Goal: Task Accomplishment & Management: Use online tool/utility

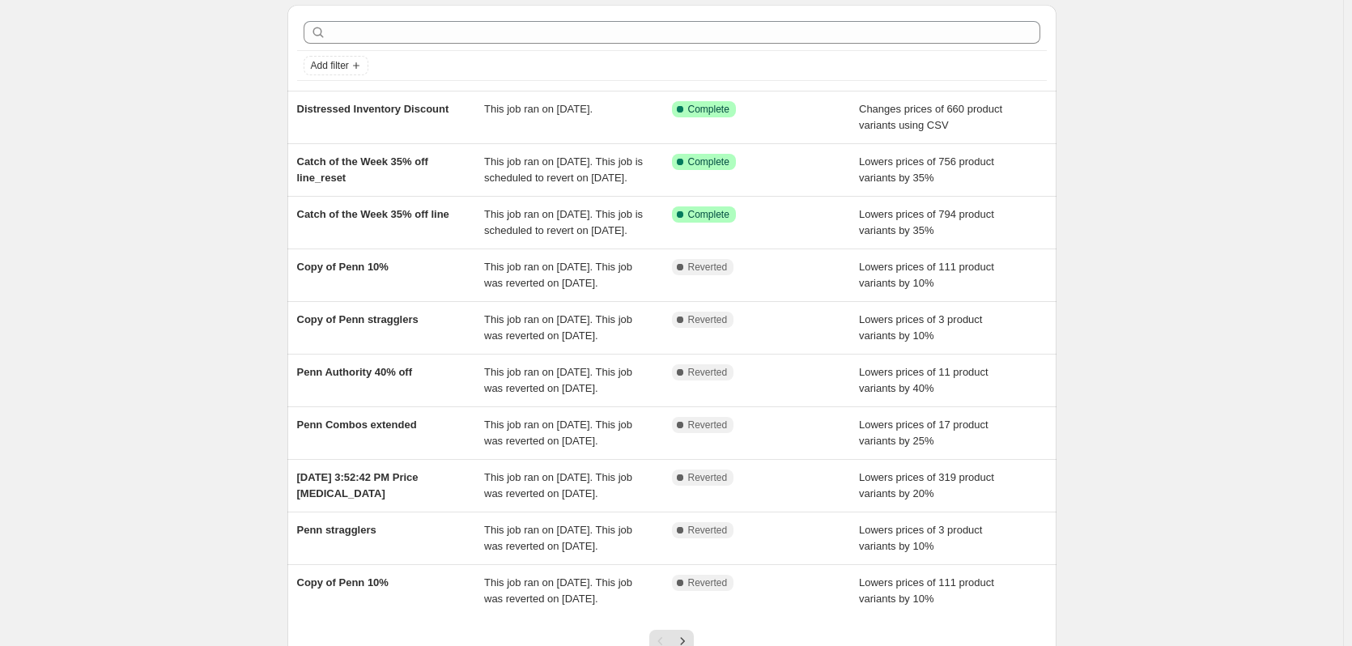
scroll to position [81, 0]
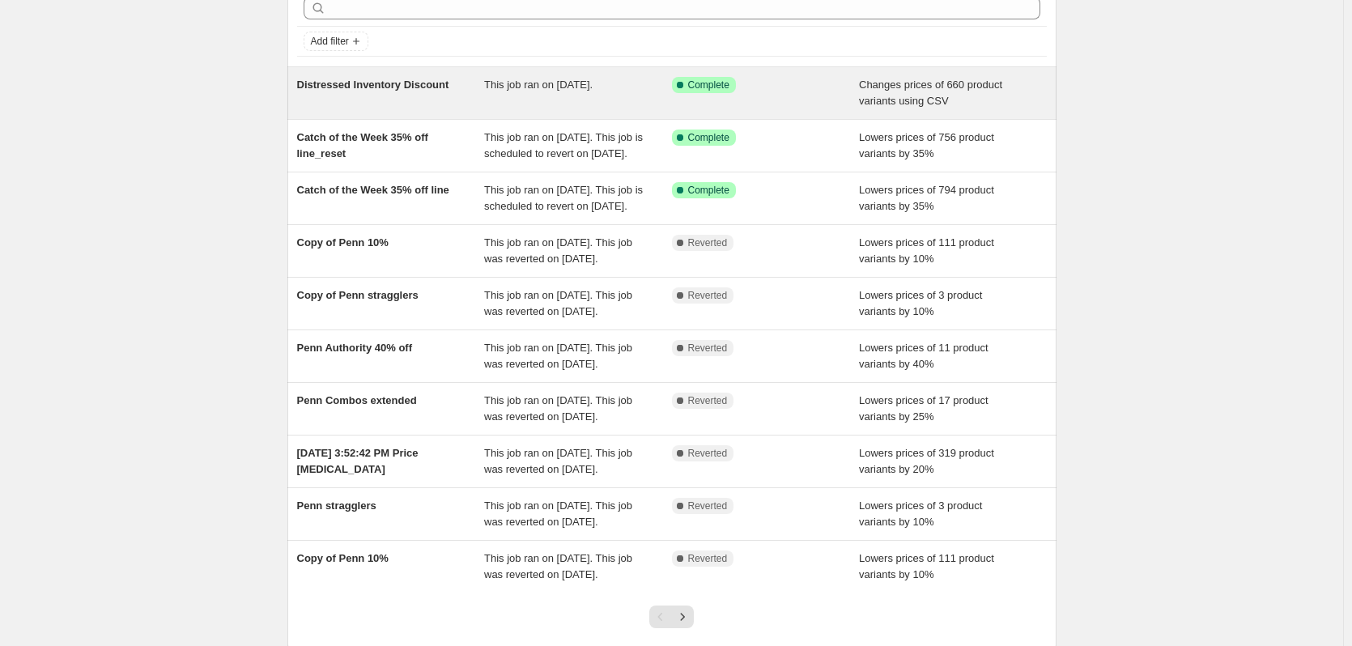
click at [463, 91] on div "Distressed Inventory Discount" at bounding box center [391, 93] width 188 height 32
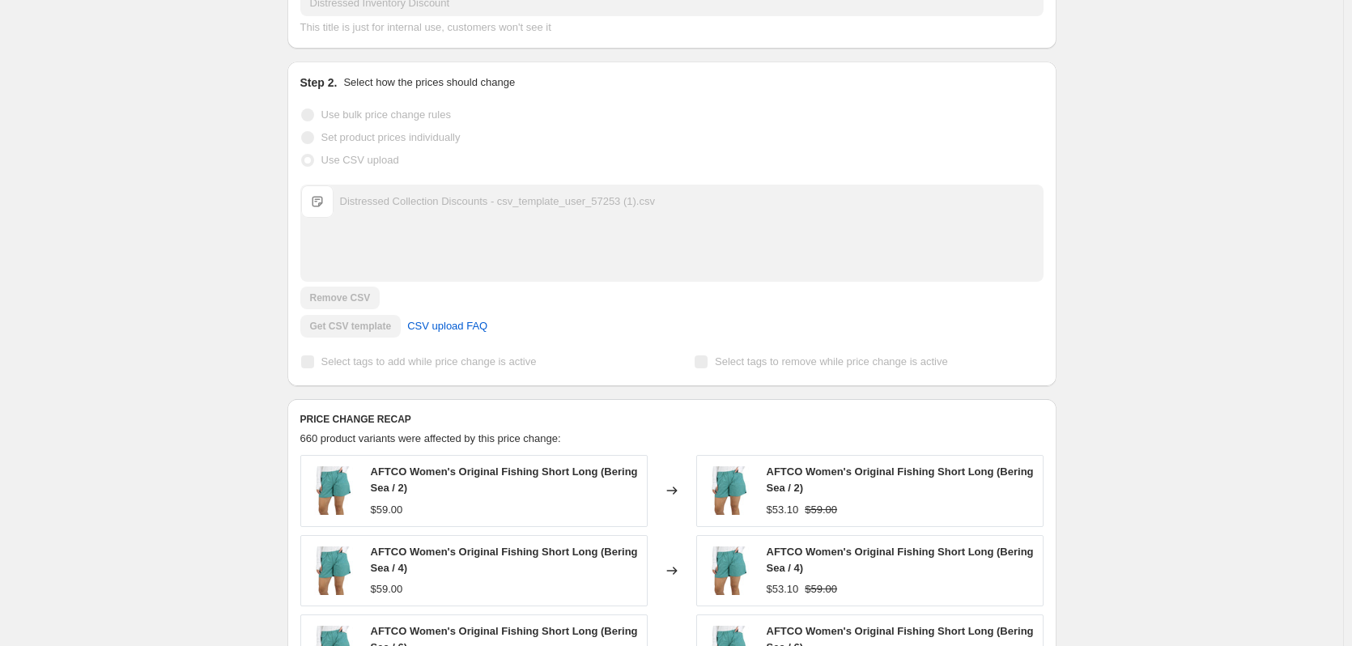
scroll to position [243, 0]
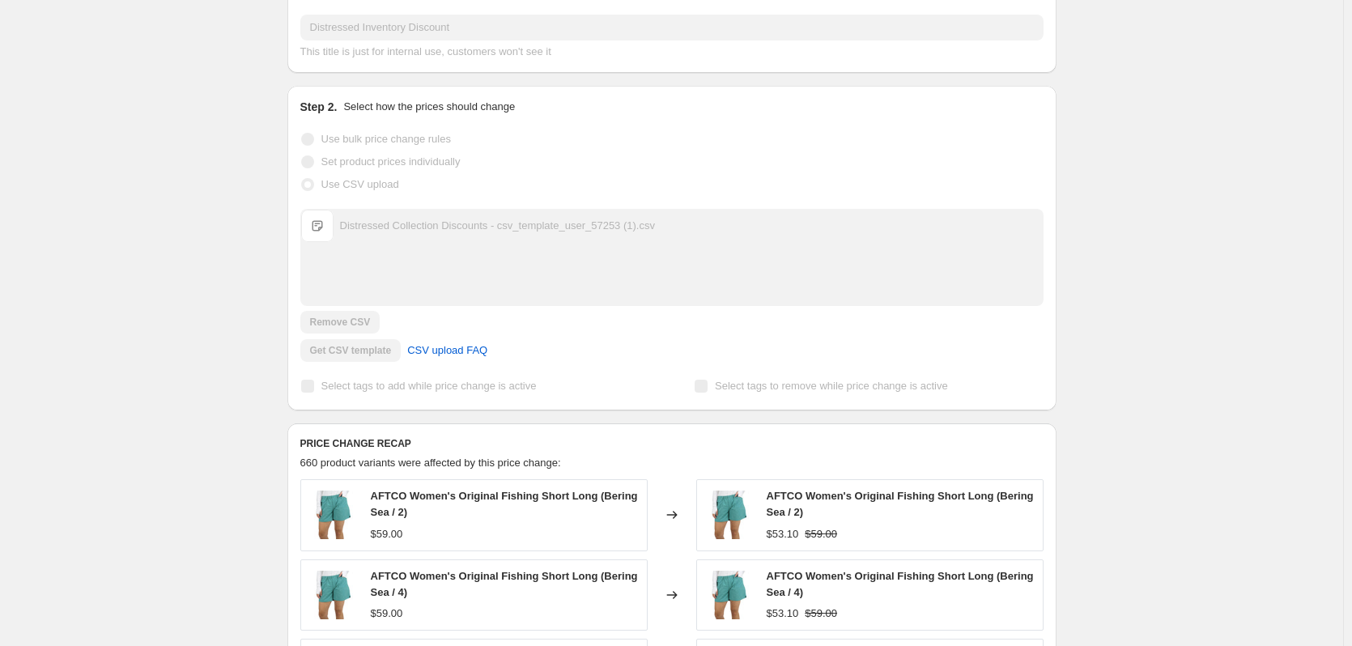
click at [199, 94] on div "Distressed Inventory Discount. This page is ready Distressed Inventory Discount…" at bounding box center [671, 445] width 1343 height 1377
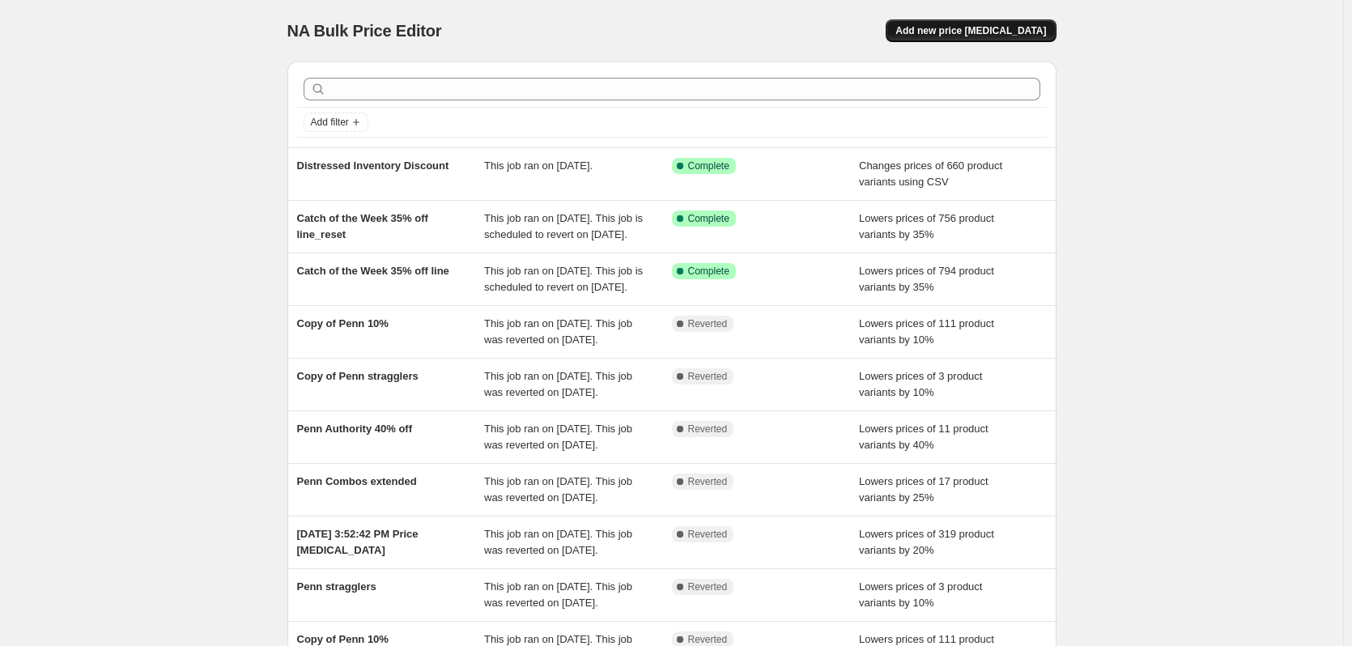
click at [1006, 32] on span "Add new price change job" at bounding box center [971, 30] width 151 height 13
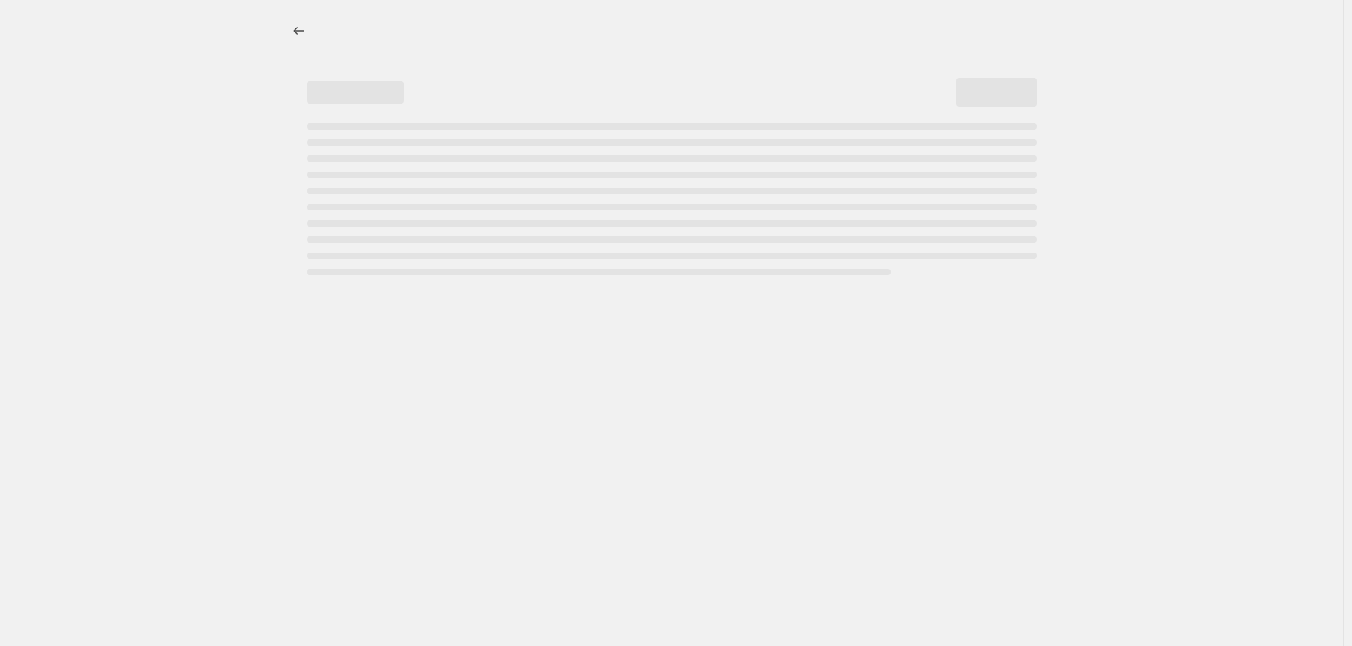
select select "percentage"
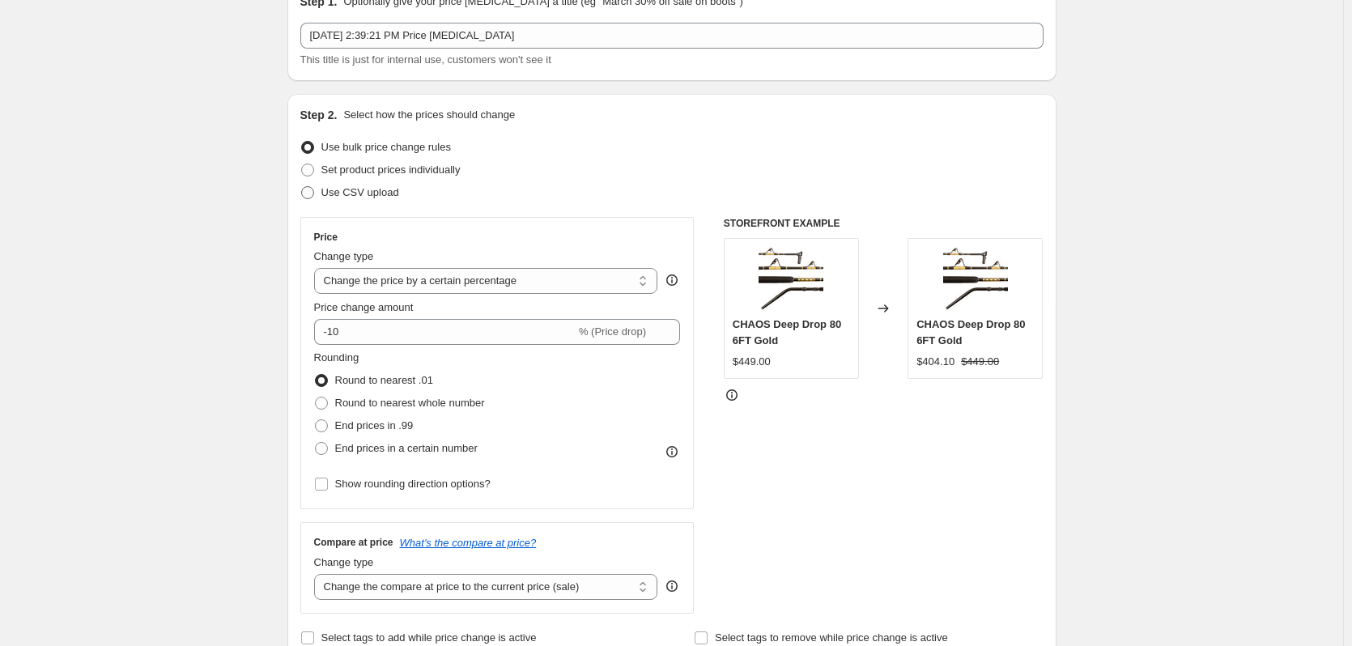
click at [308, 198] on span at bounding box center [307, 192] width 13 height 13
click at [302, 187] on input "Use CSV upload" at bounding box center [301, 186] width 1 height 1
radio input "true"
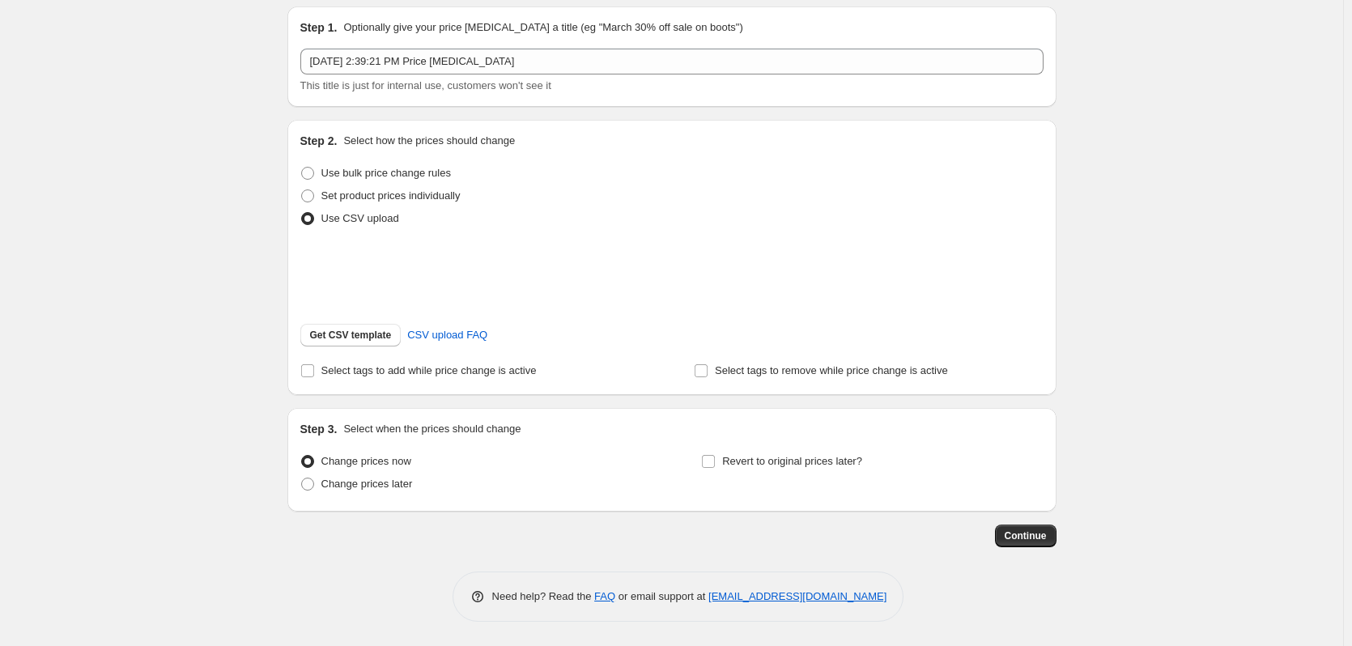
scroll to position [76, 0]
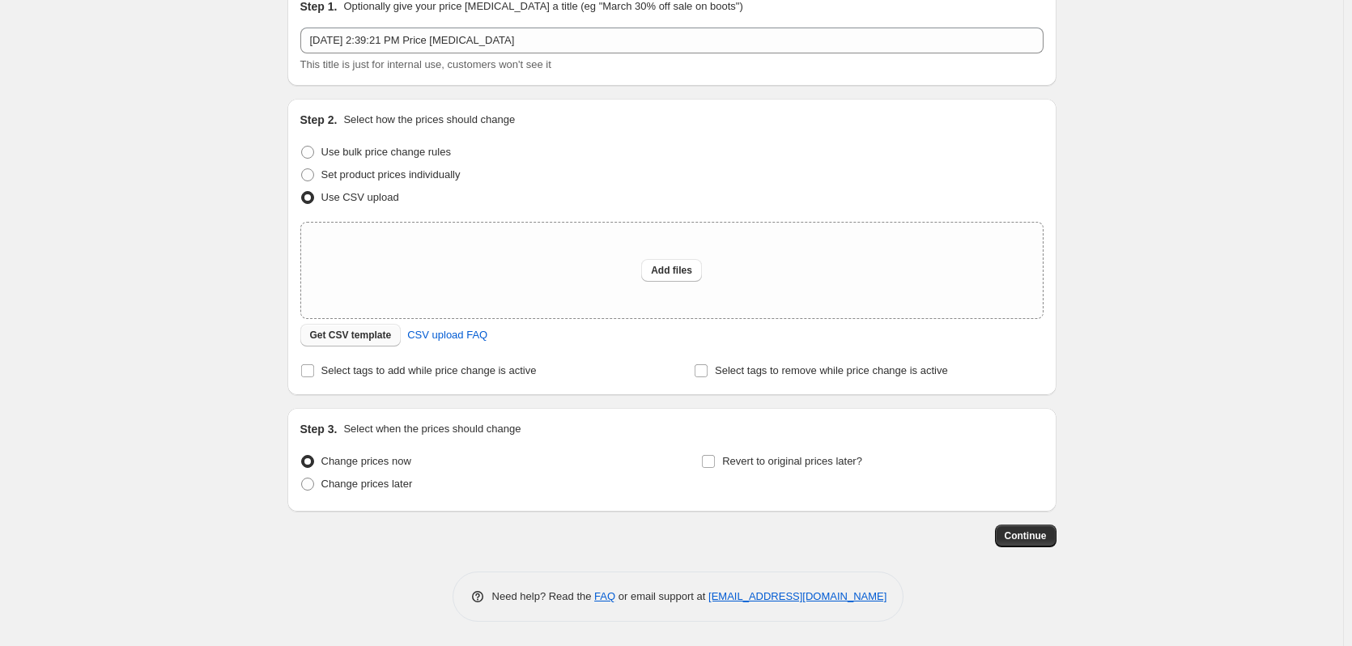
click at [385, 332] on span "Get CSV template" at bounding box center [351, 335] width 82 height 13
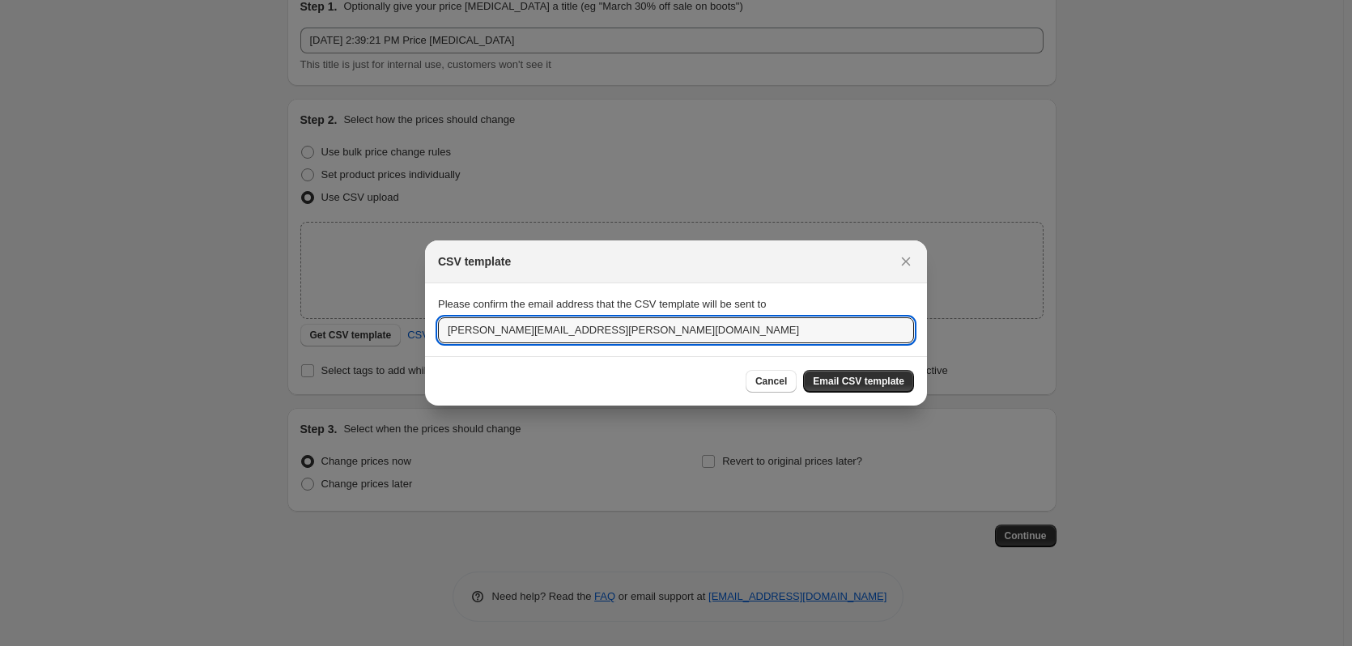
drag, startPoint x: 609, startPoint y: 339, endPoint x: 414, endPoint y: 331, distance: 195.3
click at [406, 645] on div "CSV template Please confirm the email address that the CSV template will be sen…" at bounding box center [676, 646] width 1352 height 0
click at [784, 377] on span "Cancel" at bounding box center [772, 381] width 32 height 13
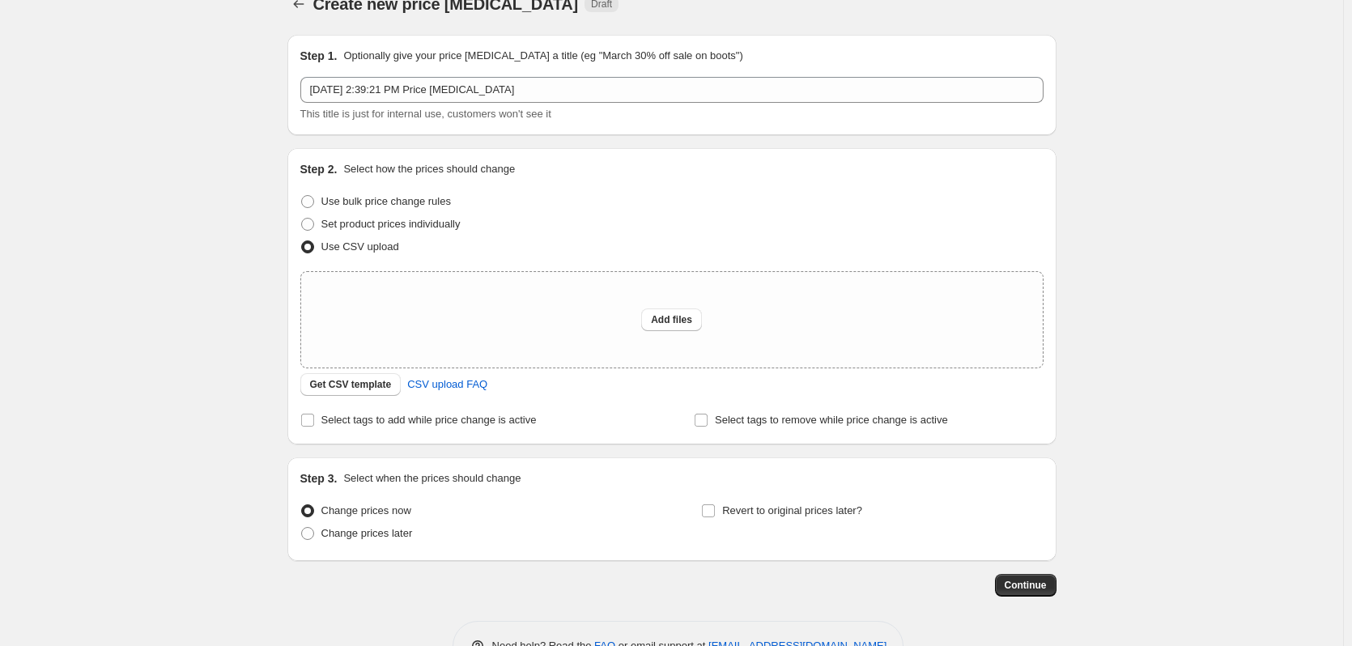
scroll to position [0, 0]
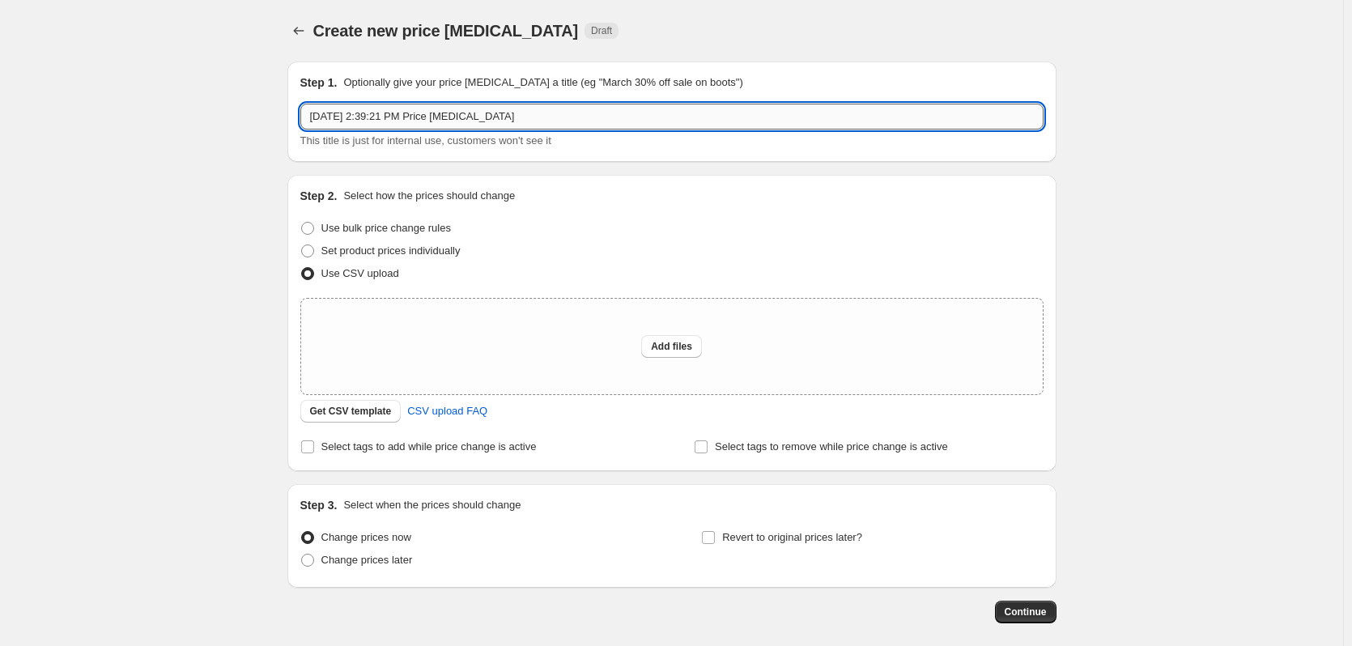
click at [611, 107] on input "Sep 24, 2025, 2:39:21 PM Price change job" at bounding box center [671, 117] width 743 height 26
drag, startPoint x: 253, startPoint y: 270, endPoint x: 242, endPoint y: 284, distance: 17.3
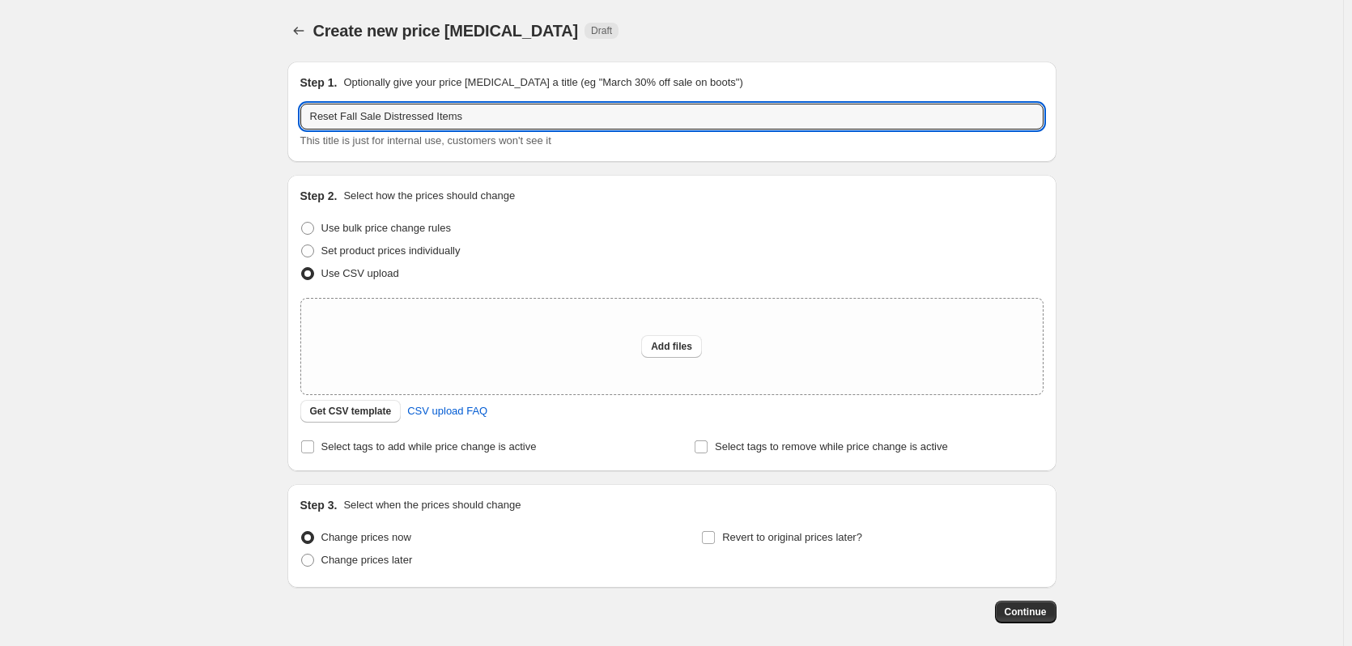
click at [251, 281] on div "Create new price change job. This page is ready Create new price change job Dra…" at bounding box center [671, 361] width 1343 height 722
drag, startPoint x: 341, startPoint y: 116, endPoint x: 756, endPoint y: 152, distance: 416.2
click at [342, 115] on input "Reset Fall Sale Distressed Items" at bounding box center [671, 117] width 743 height 26
type input "Reset Price of Fall Sale Distressed Items"
click at [228, 336] on div "Create new price change job. This page is ready Create new price change job Dra…" at bounding box center [671, 361] width 1343 height 722
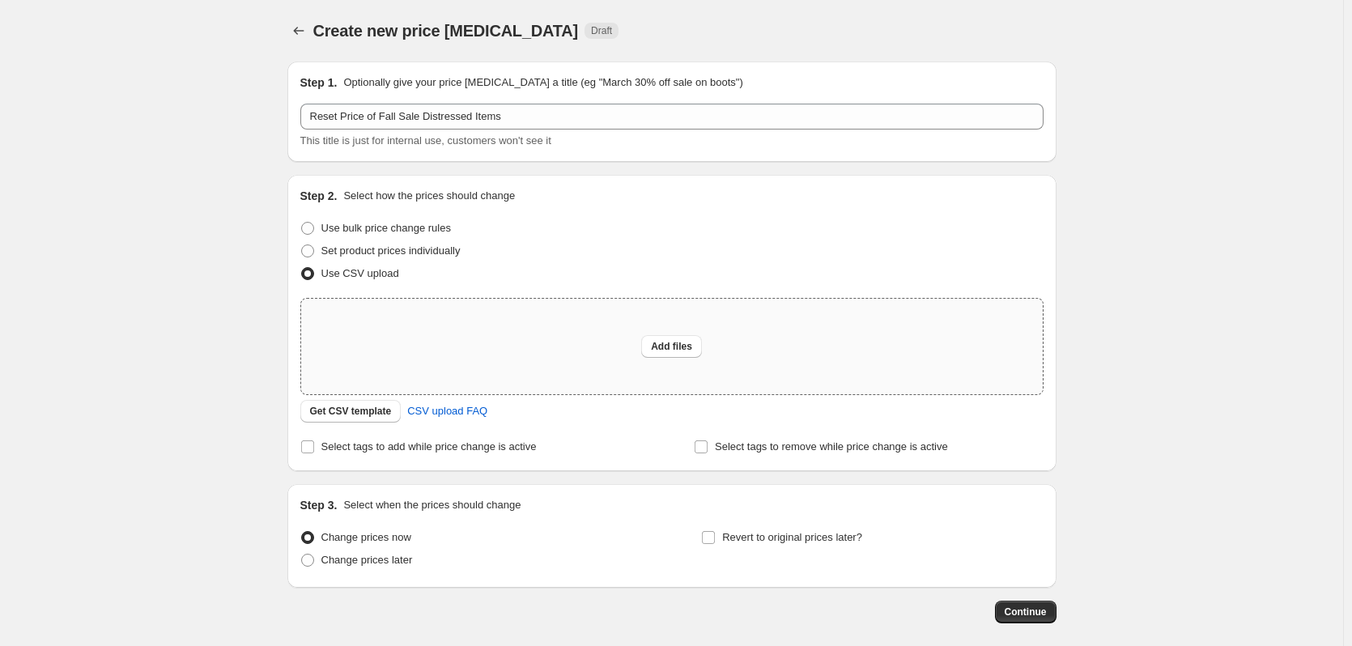
click at [675, 334] on div "Add files" at bounding box center [672, 347] width 742 height 96
type input "C:\fakepath\Resest Fall Sale Items - Sheet1.csv"
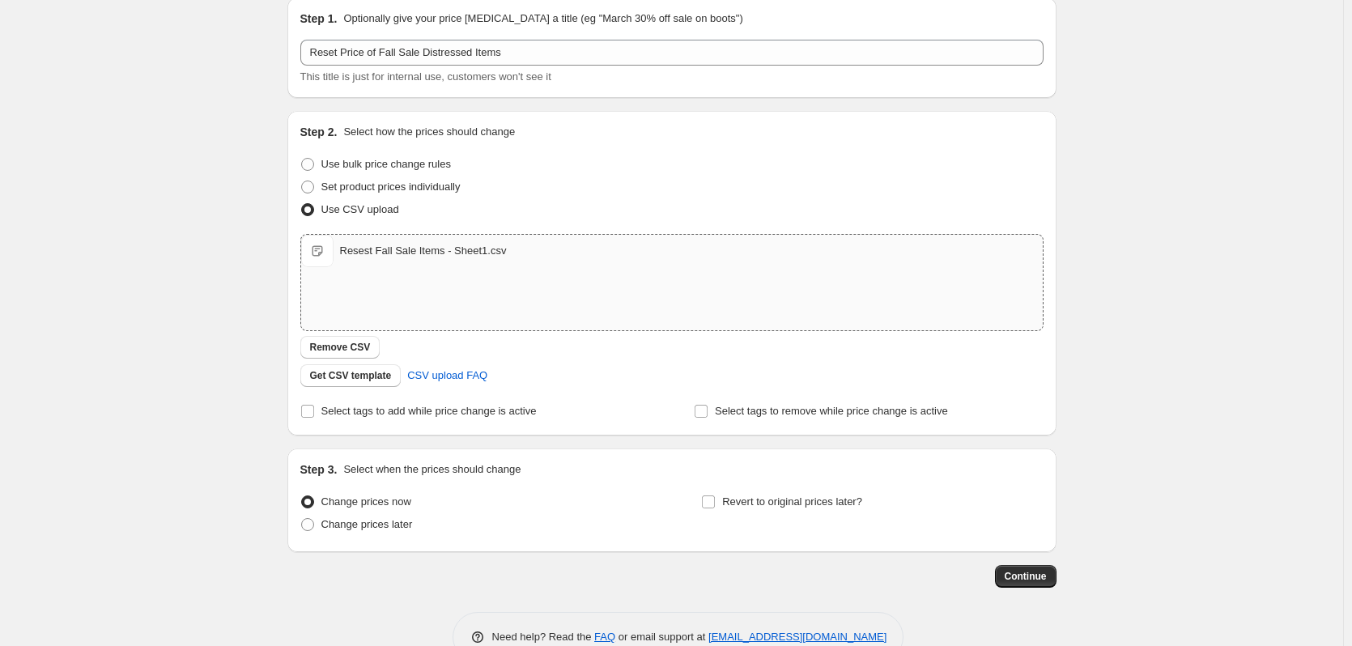
scroll to position [104, 0]
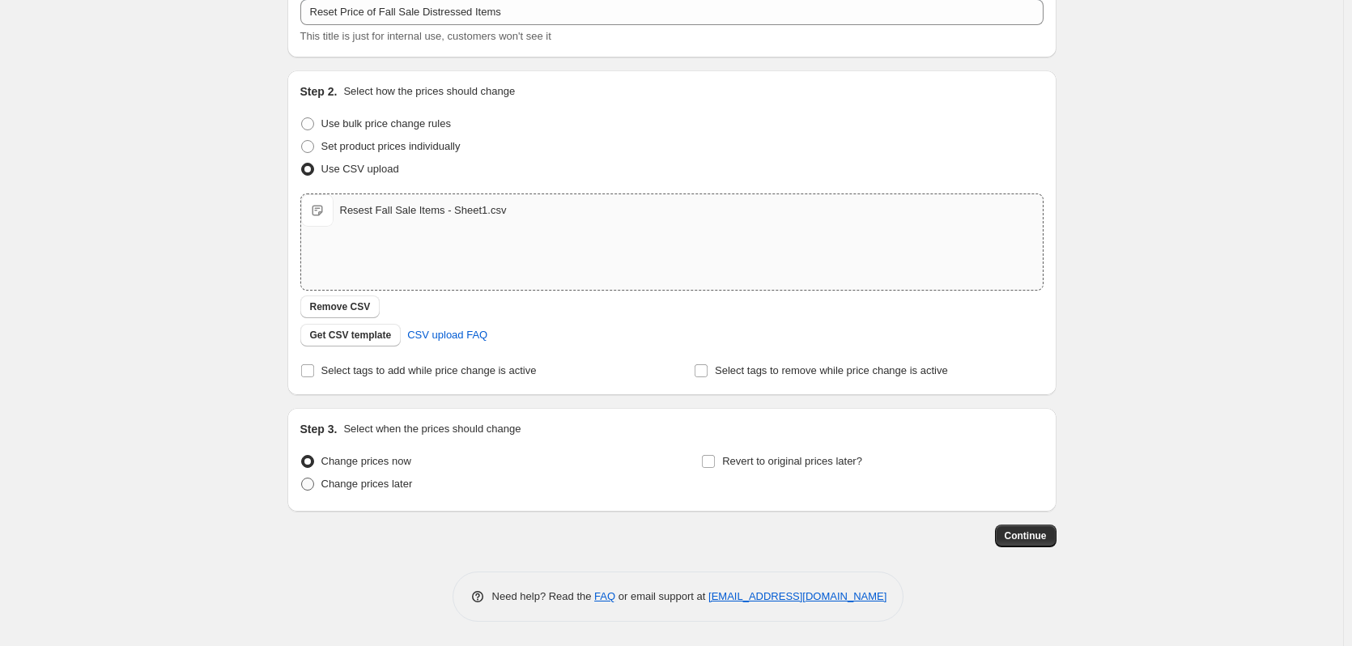
click at [310, 489] on span at bounding box center [307, 484] width 13 height 13
click at [302, 479] on input "Change prices later" at bounding box center [301, 478] width 1 height 1
radio input "true"
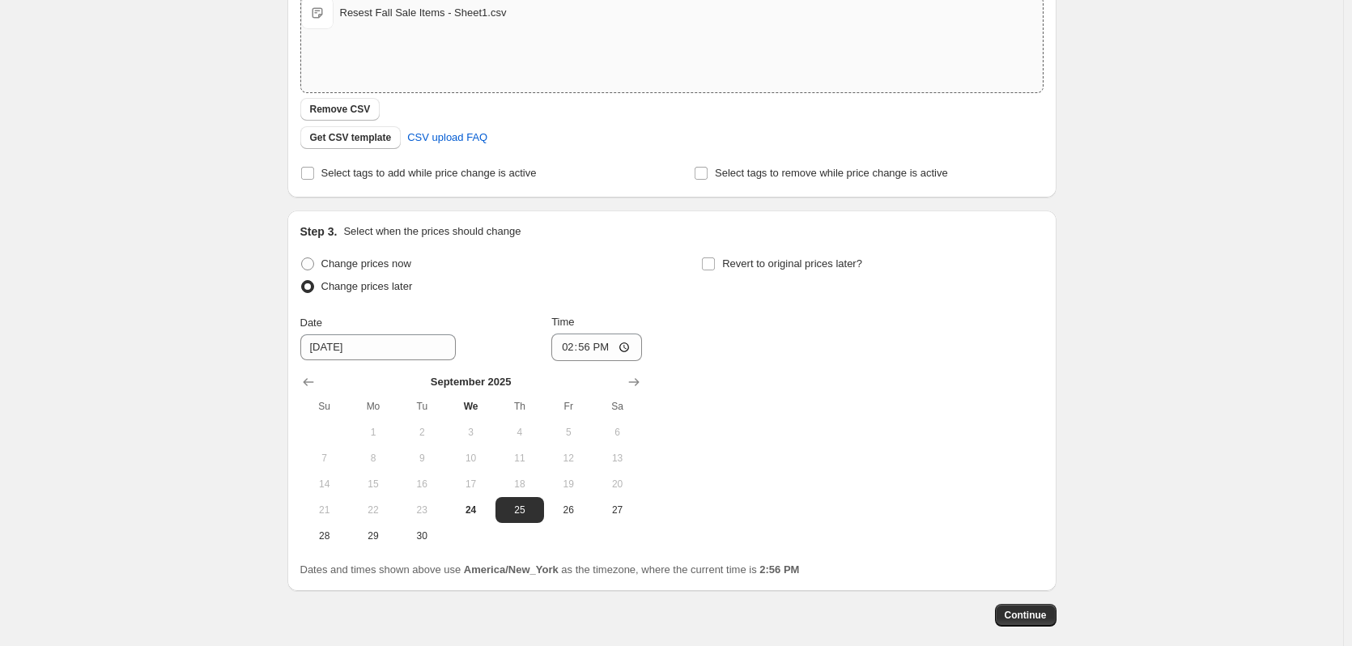
scroll to position [381, 0]
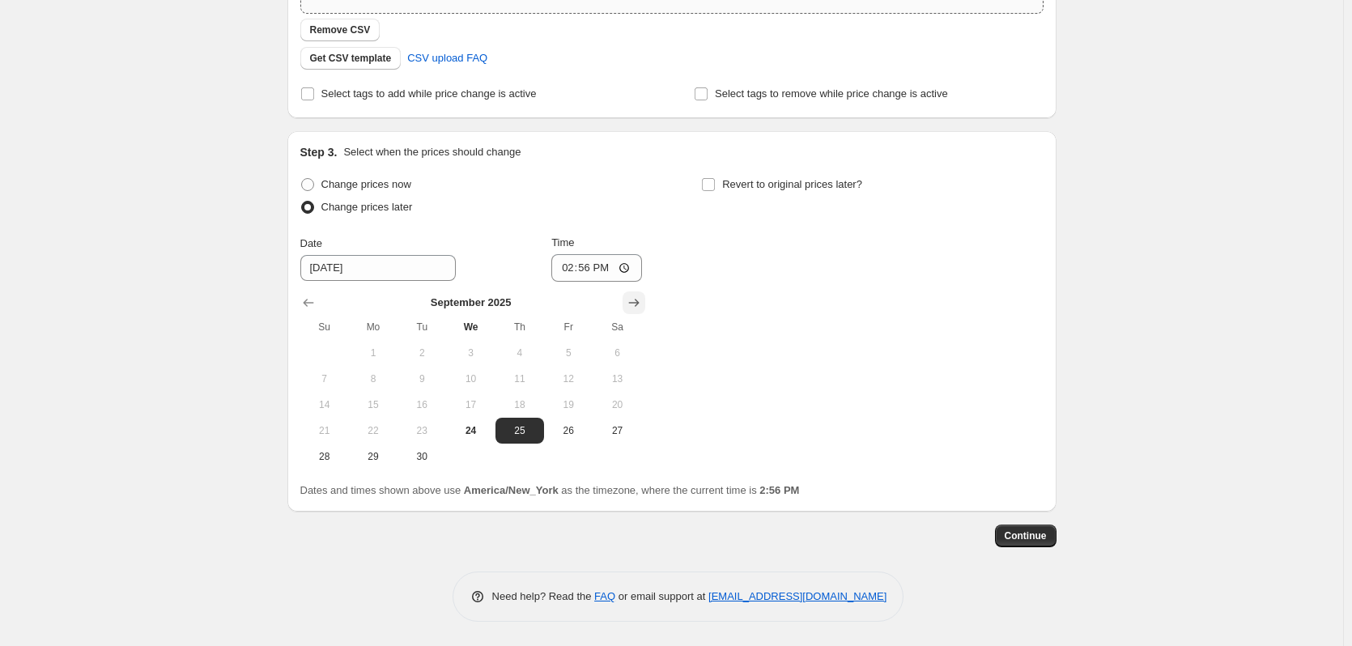
click at [640, 298] on icon "Show next month, October 2025" at bounding box center [634, 303] width 16 height 16
click at [421, 409] on span "14" at bounding box center [422, 404] width 36 height 13
type input "10/14/2025"
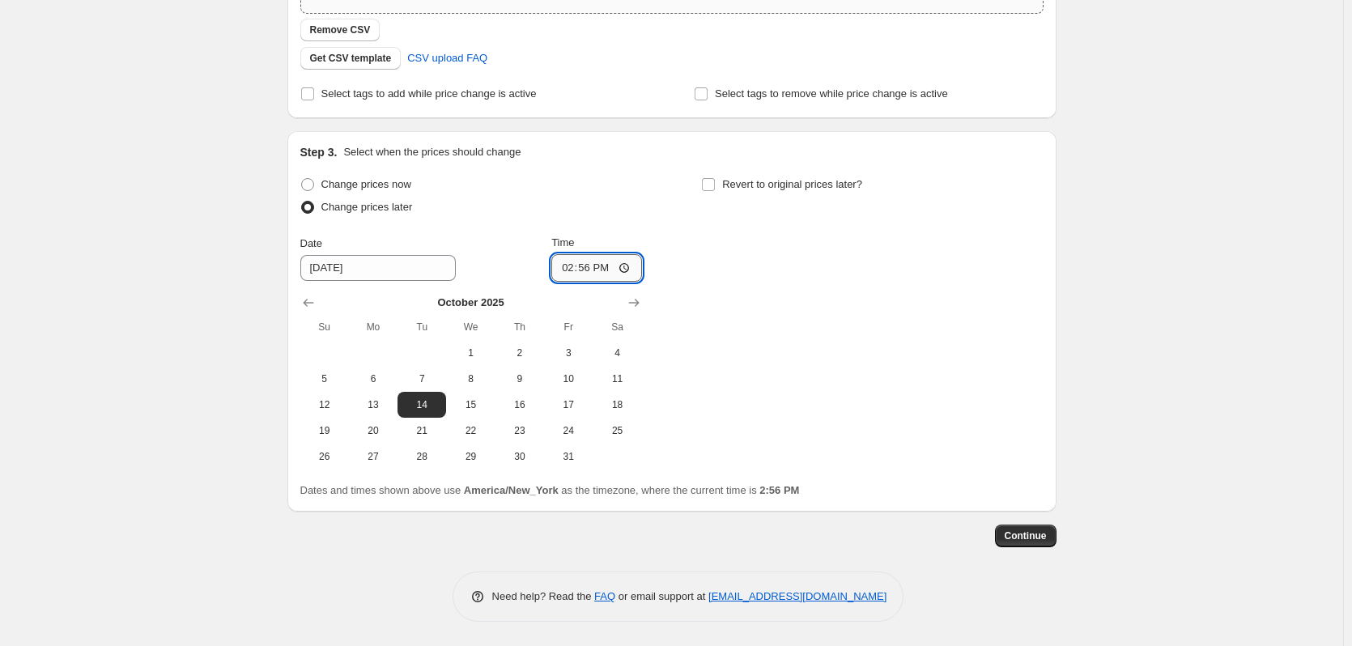
click at [568, 267] on input "14:56" at bounding box center [596, 268] width 91 height 28
type input "23:00"
click at [726, 380] on div "Change prices now Change prices later Date 10/14/2025 Time 23:00 October 2025 S…" at bounding box center [671, 321] width 743 height 296
click at [466, 411] on span "15" at bounding box center [471, 404] width 36 height 13
type input "10/15/2025"
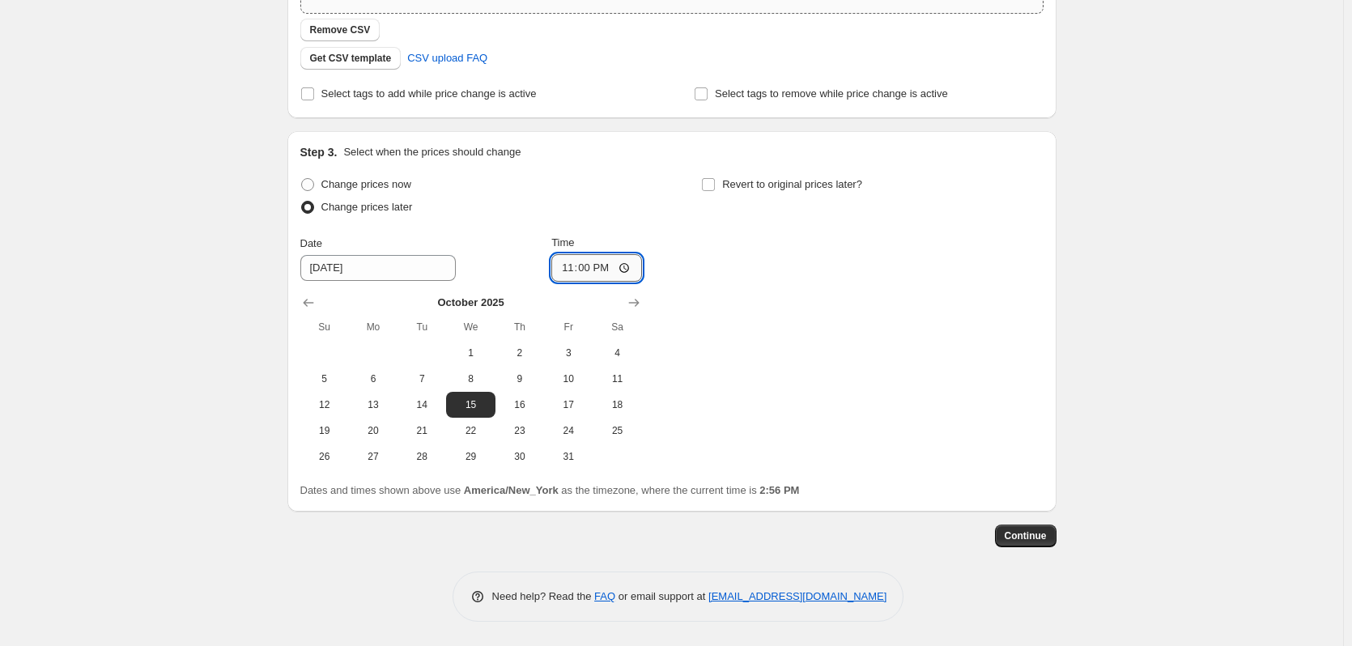
click at [574, 273] on input "23:00" at bounding box center [596, 268] width 91 height 28
click at [567, 266] on input "08:00" at bounding box center [596, 268] width 91 height 28
type input "09:00"
click at [726, 352] on div "Change prices now Change prices later Date 10/15/2025 Time 09:00 October 2025 S…" at bounding box center [671, 321] width 743 height 296
drag, startPoint x: 239, startPoint y: 305, endPoint x: 226, endPoint y: 316, distance: 16.7
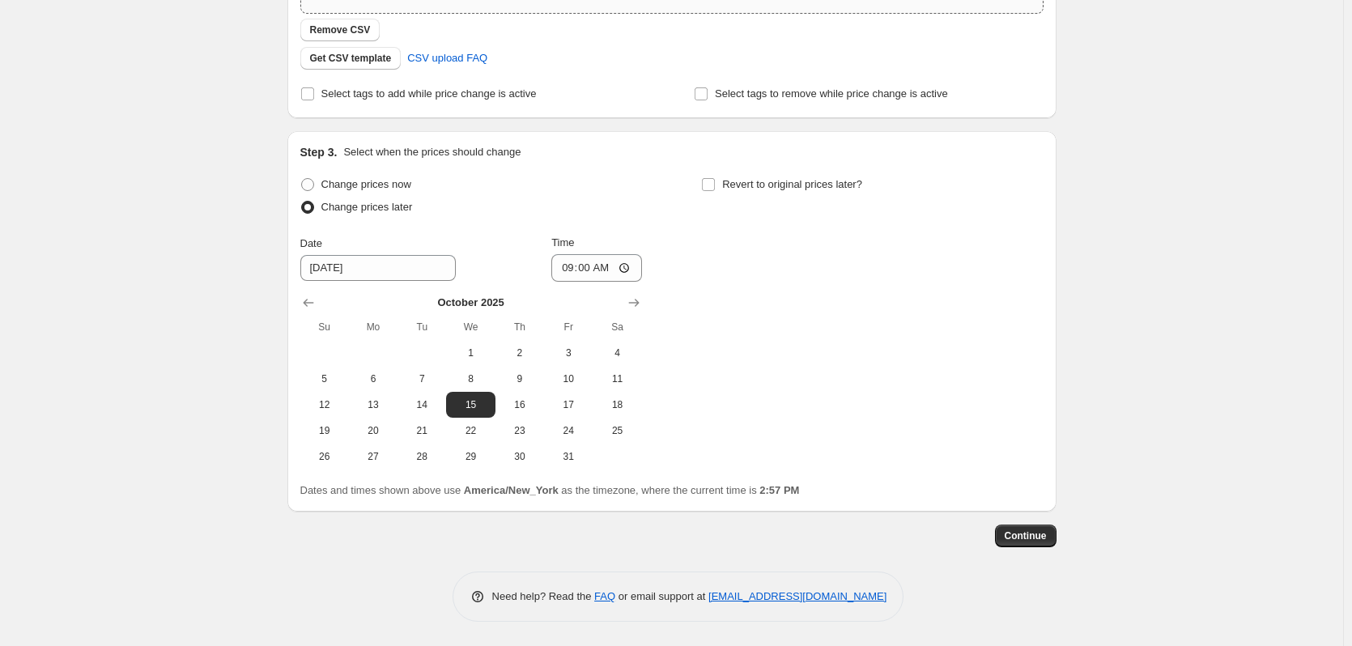
click at [235, 313] on div "Create new price change job. This page is ready Create new price change job Dra…" at bounding box center [671, 133] width 1343 height 1028
click at [420, 407] on span "14" at bounding box center [422, 404] width 36 height 13
type input "10/14/2025"
click at [573, 266] on input "09:00" at bounding box center [596, 268] width 91 height 28
type input "11:59"
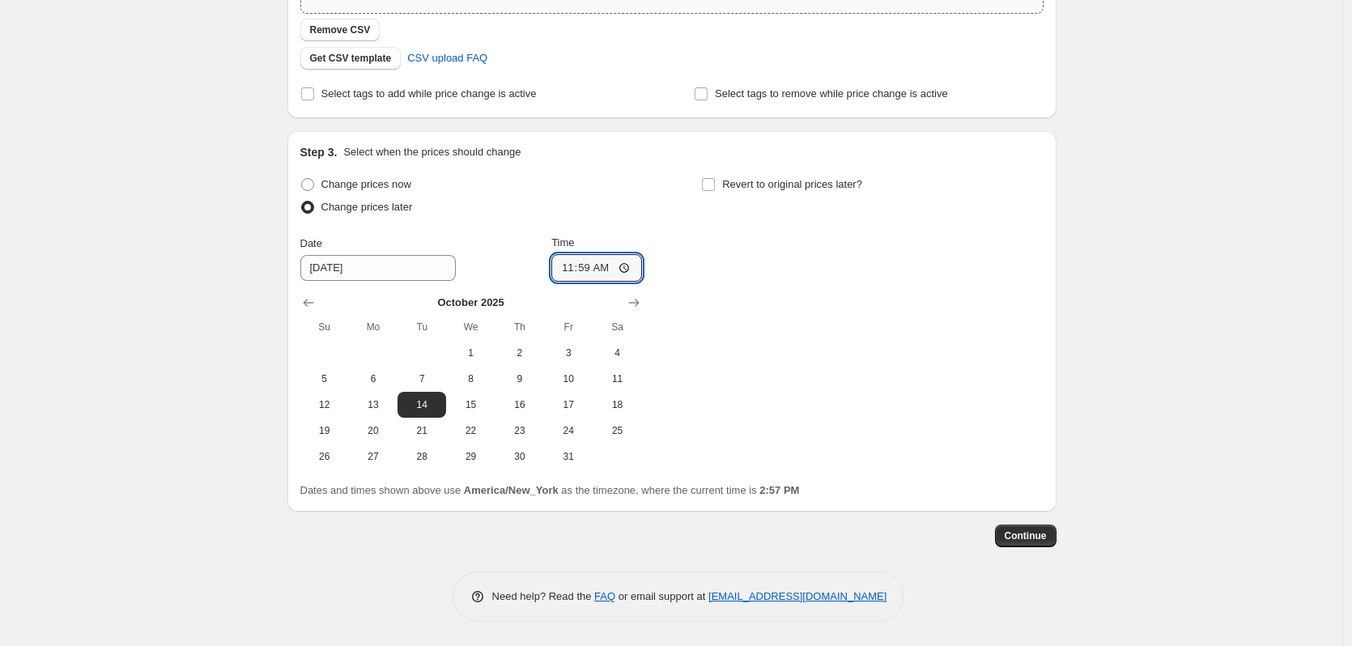
click at [244, 309] on div "Create new price change job. This page is ready Create new price change job Dra…" at bounding box center [671, 133] width 1343 height 1028
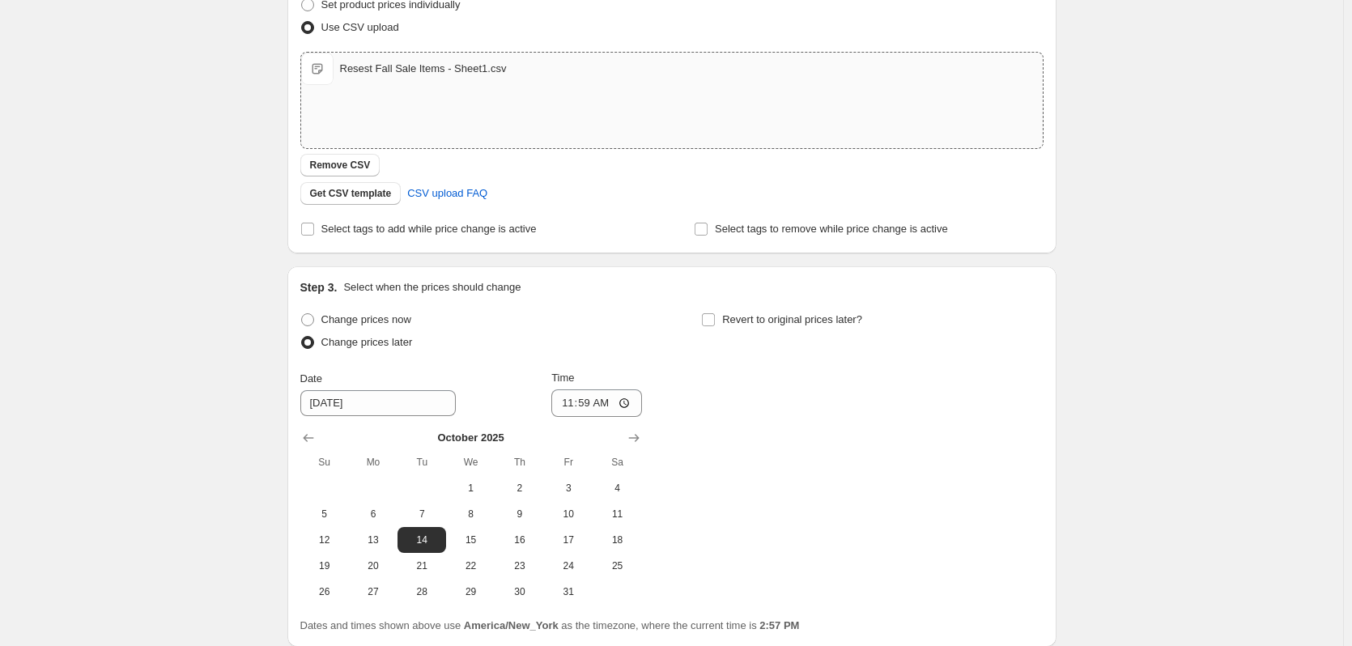
scroll to position [219, 0]
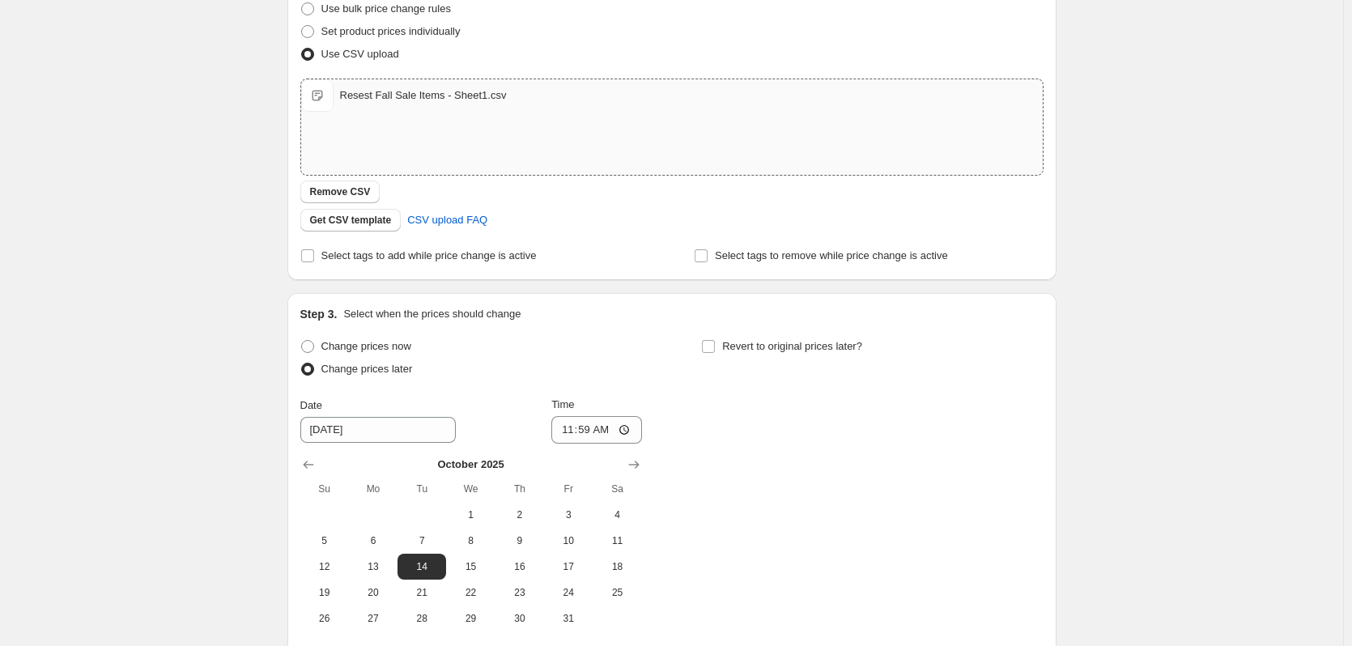
click at [242, 279] on div "Create new price change job. This page is ready Create new price change job Dra…" at bounding box center [671, 295] width 1343 height 1028
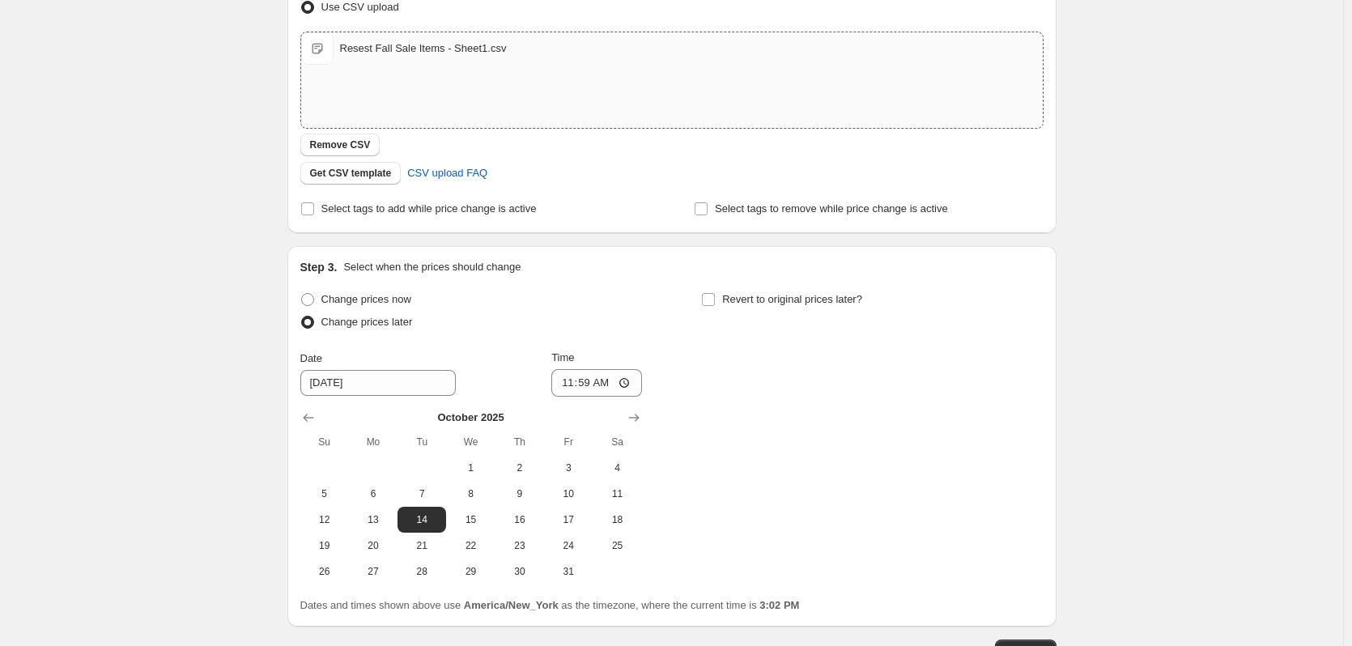
scroll to position [381, 0]
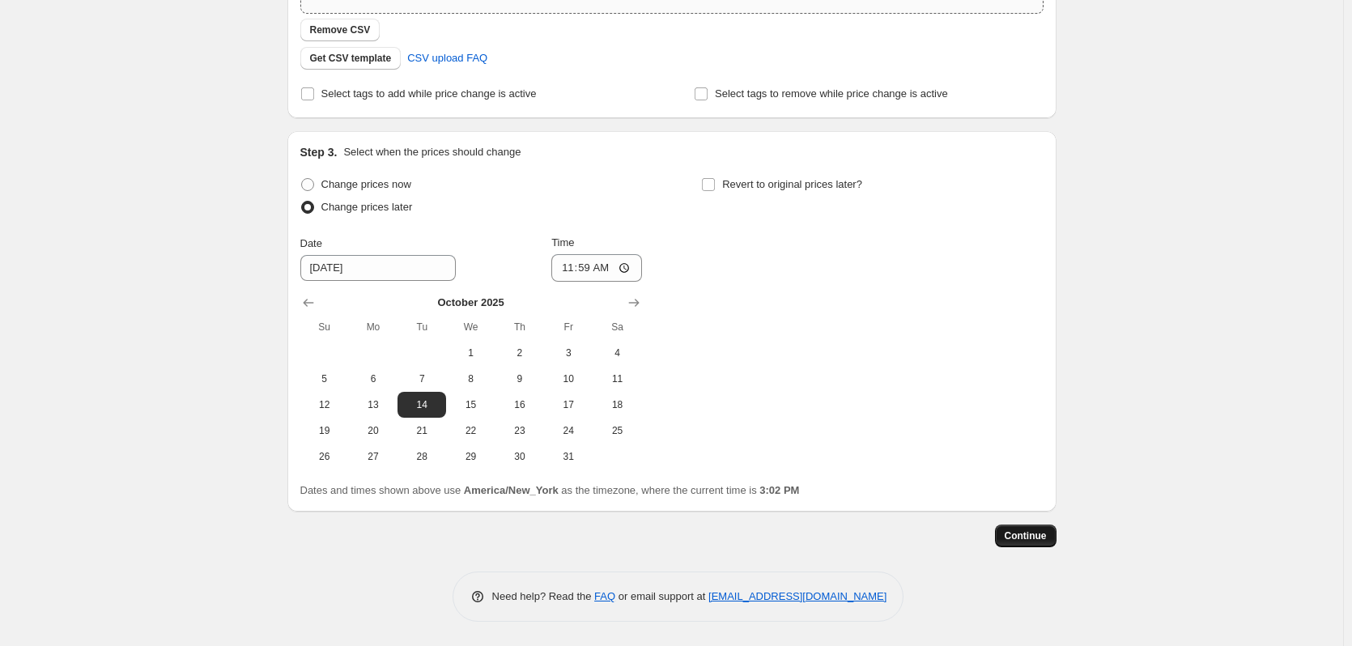
click at [1042, 528] on button "Continue" at bounding box center [1026, 536] width 62 height 23
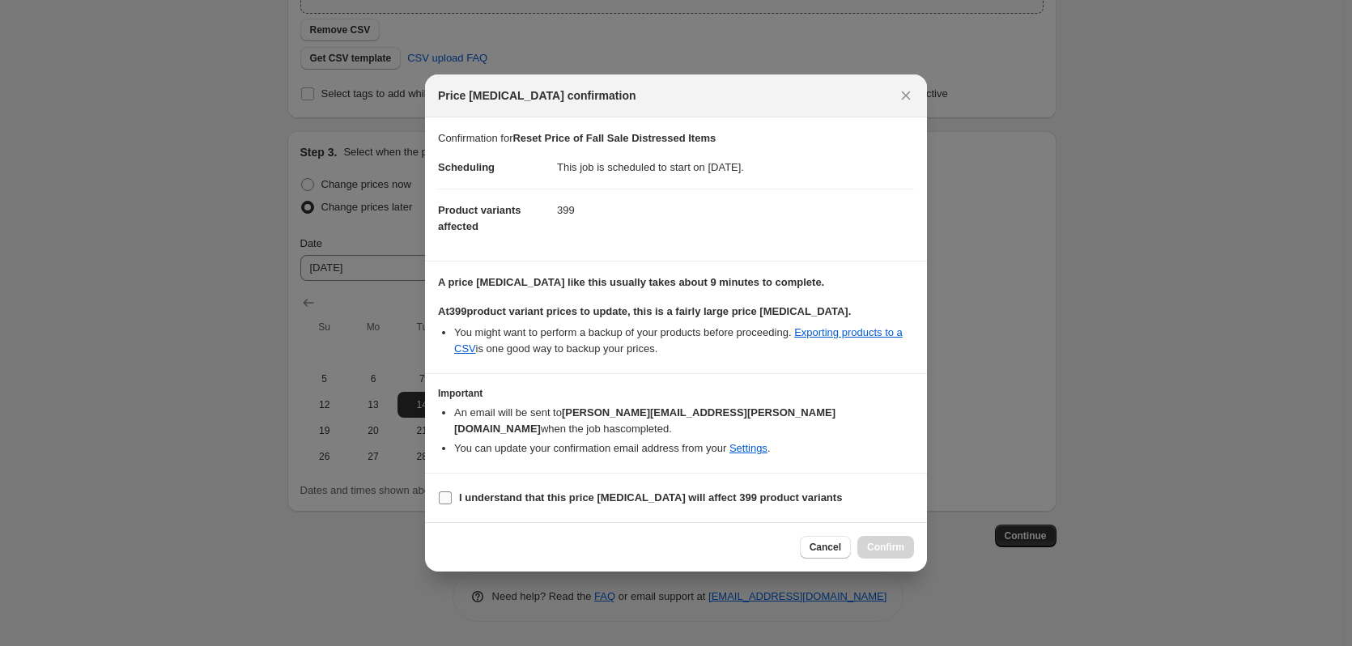
click at [442, 492] on input "I understand that this price change job will affect 399 product variants" at bounding box center [445, 498] width 13 height 13
checkbox input "true"
click at [896, 541] on span "Confirm" at bounding box center [885, 547] width 37 height 13
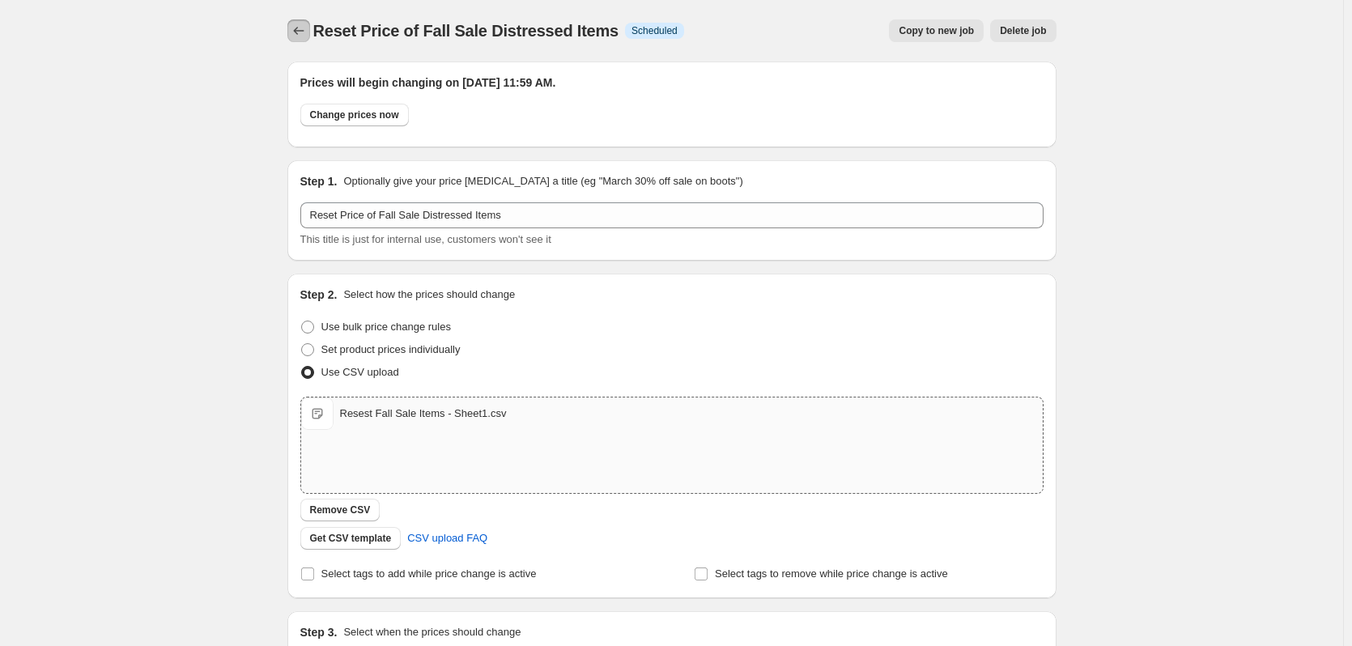
click at [304, 27] on icon "Price change jobs" at bounding box center [299, 31] width 16 height 16
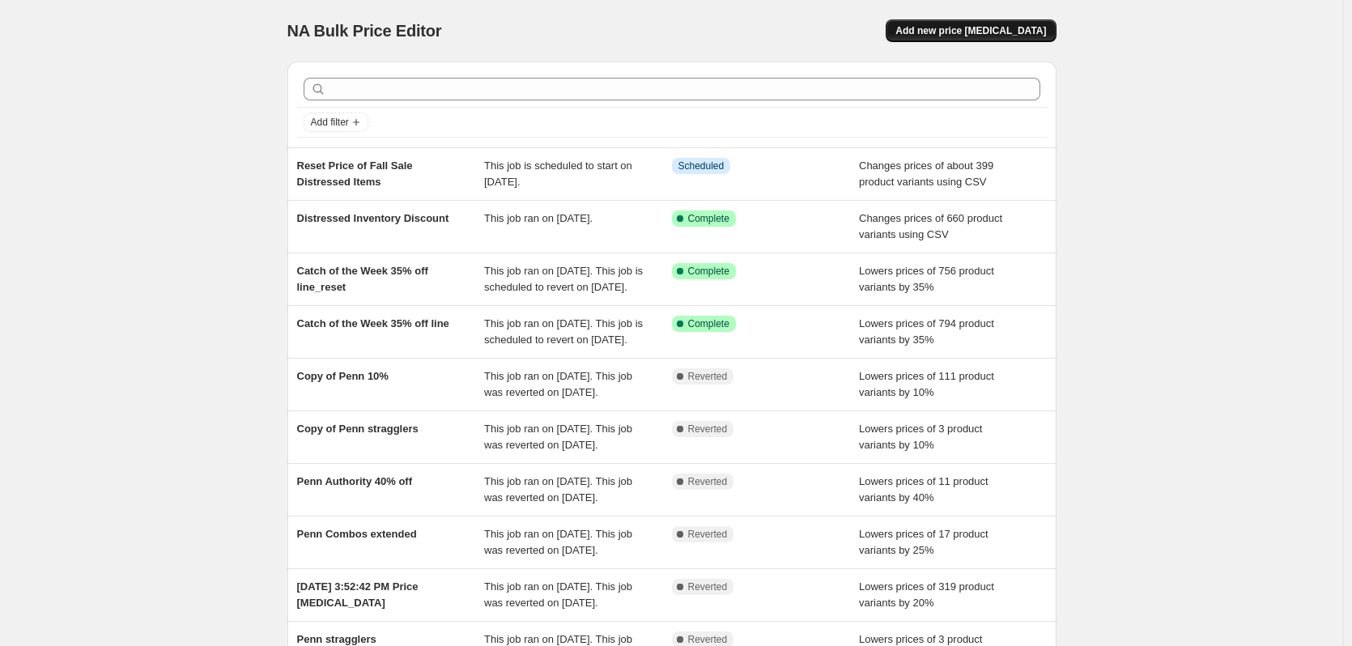
click at [1022, 33] on span "Add new price [MEDICAL_DATA]" at bounding box center [971, 30] width 151 height 13
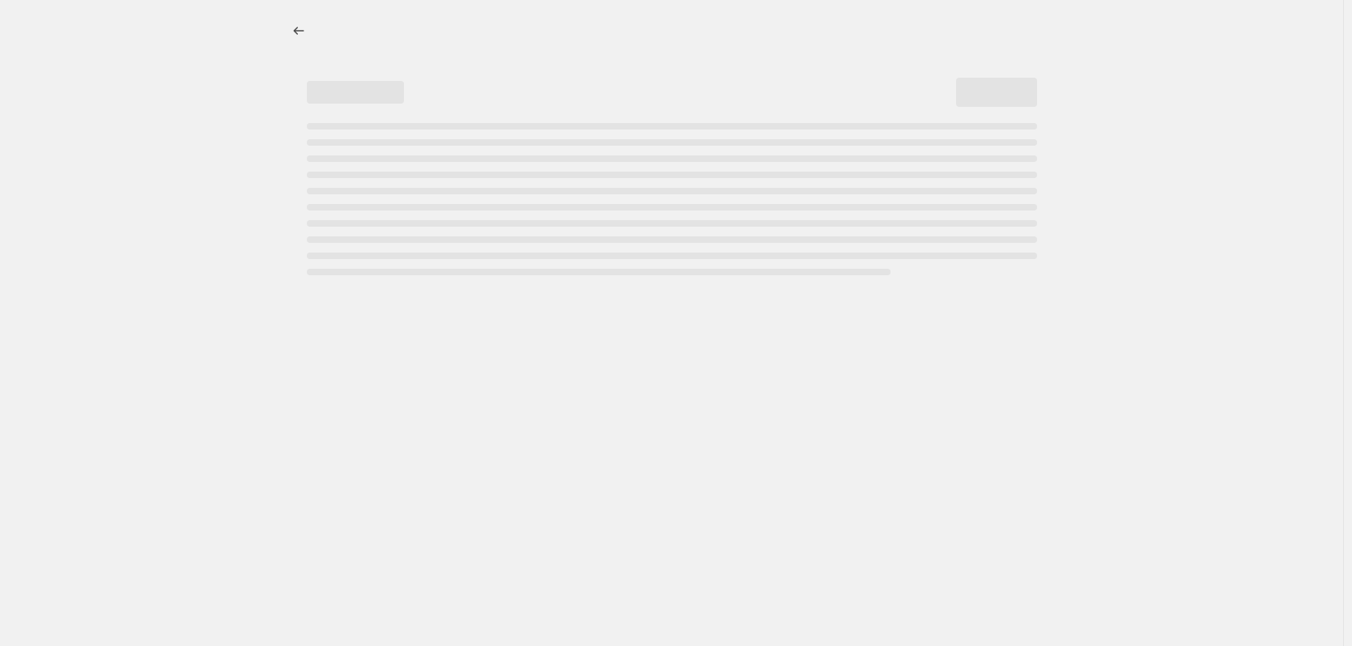
select select "percentage"
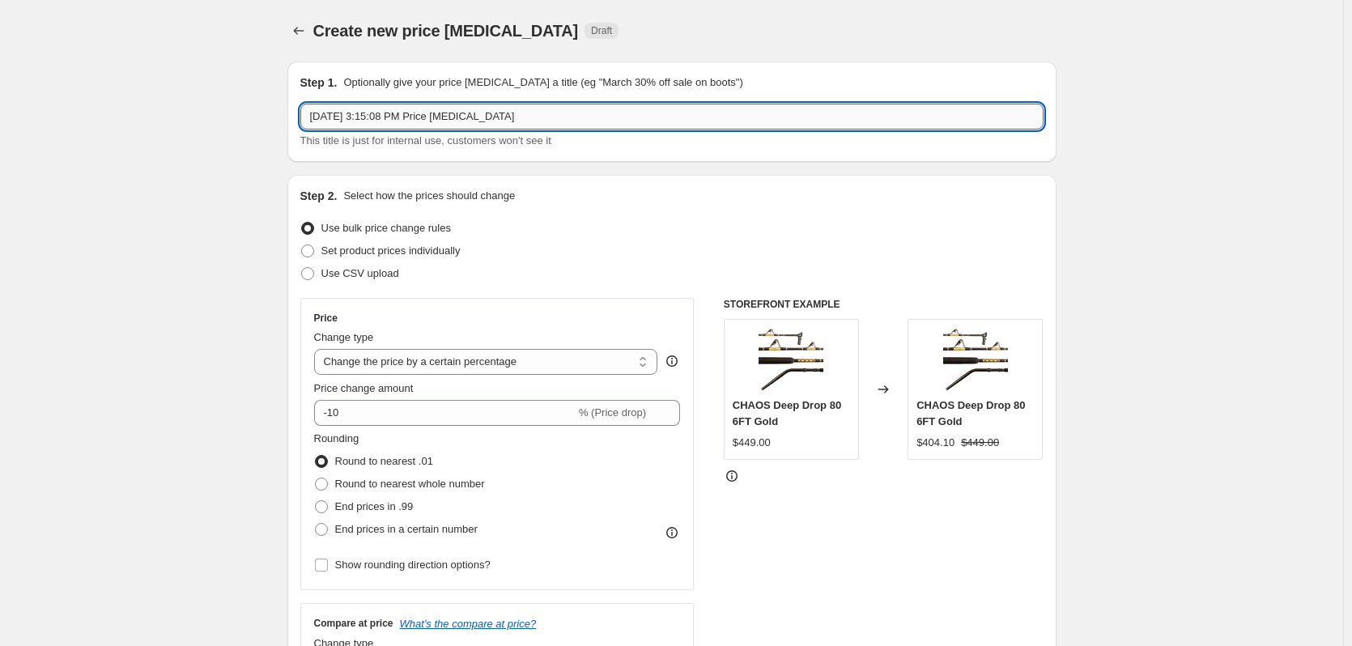
click at [440, 126] on input "Sep 24, 2025, 3:15:08 PM Price change job" at bounding box center [671, 117] width 743 height 26
type input "Fall Sale Discount Price"
click at [309, 268] on span at bounding box center [307, 273] width 13 height 13
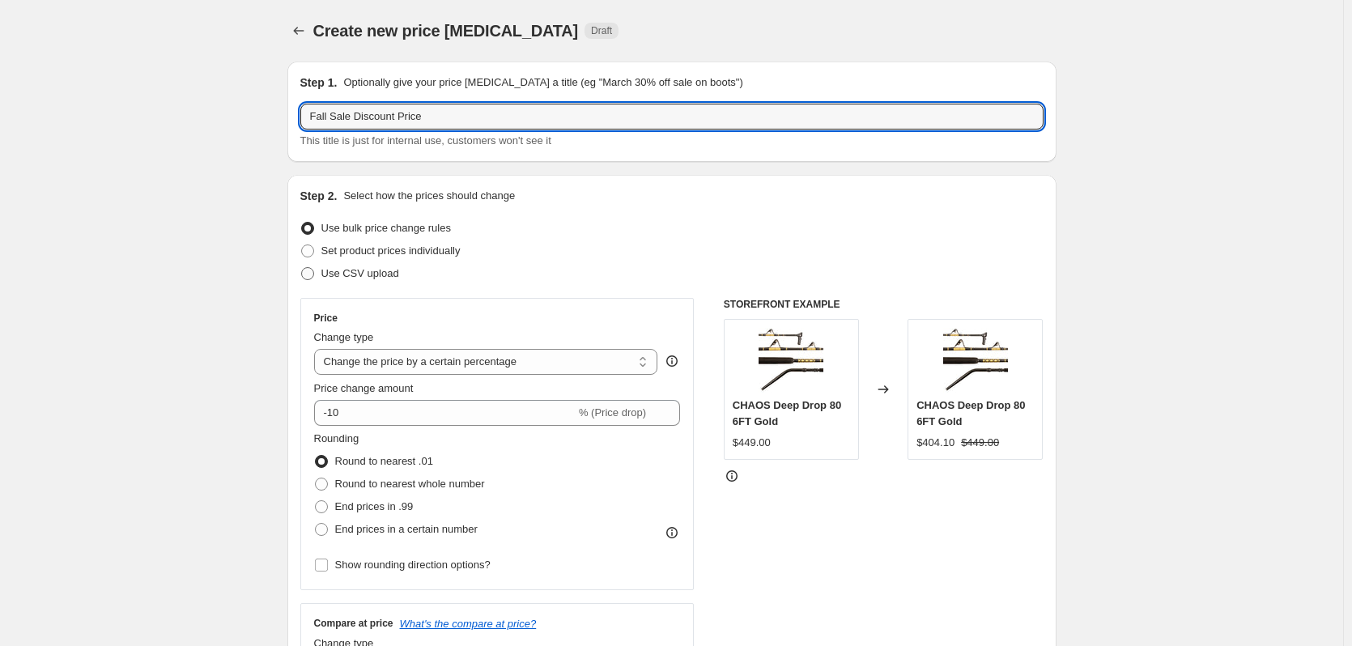
click at [302, 268] on input "Use CSV upload" at bounding box center [301, 267] width 1 height 1
radio input "true"
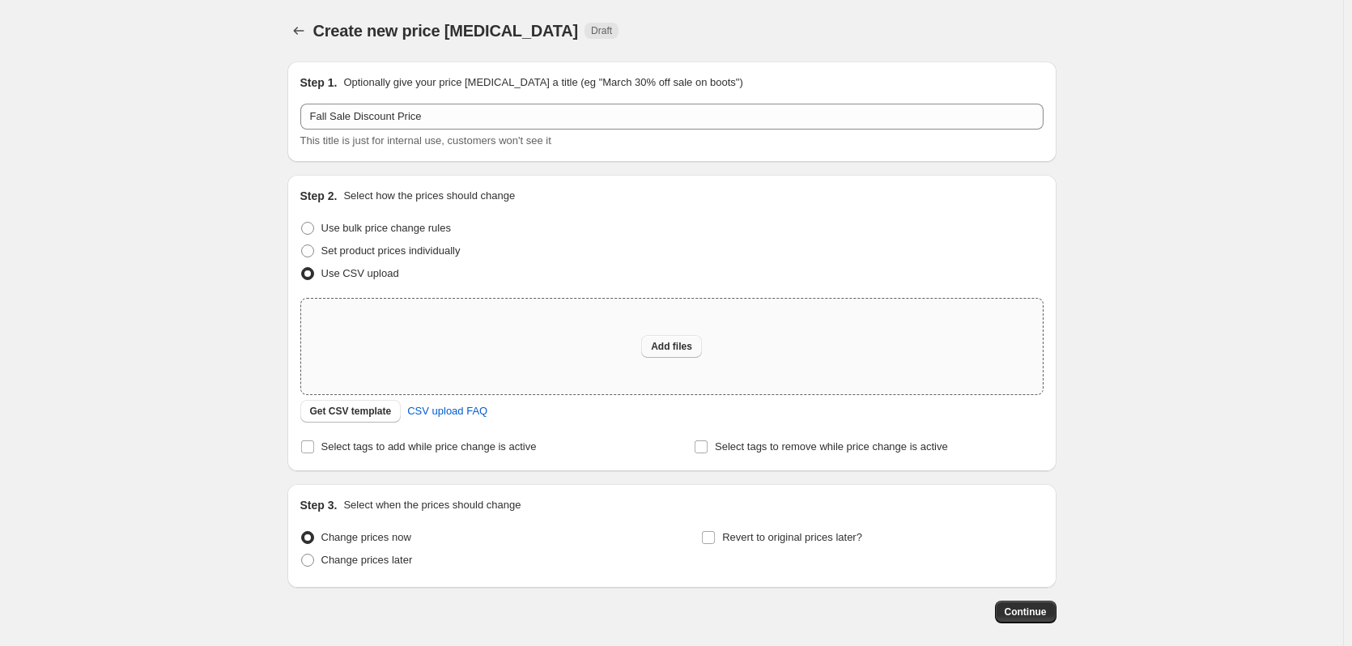
click at [662, 340] on button "Add files" at bounding box center [671, 346] width 61 height 23
type input "C:\fakepath\Fall Sale Discounts - Sheet1.csv"
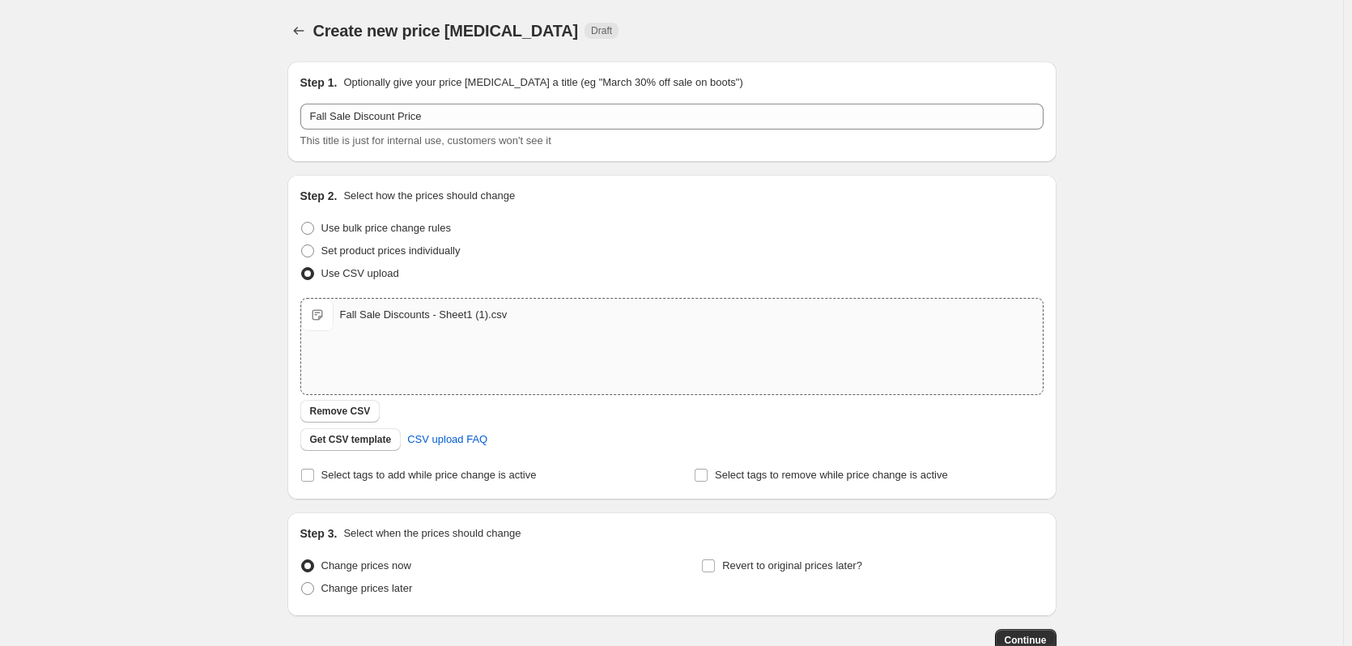
click at [177, 330] on div "Create new price change job. This page is ready Create new price change job Dra…" at bounding box center [671, 375] width 1343 height 751
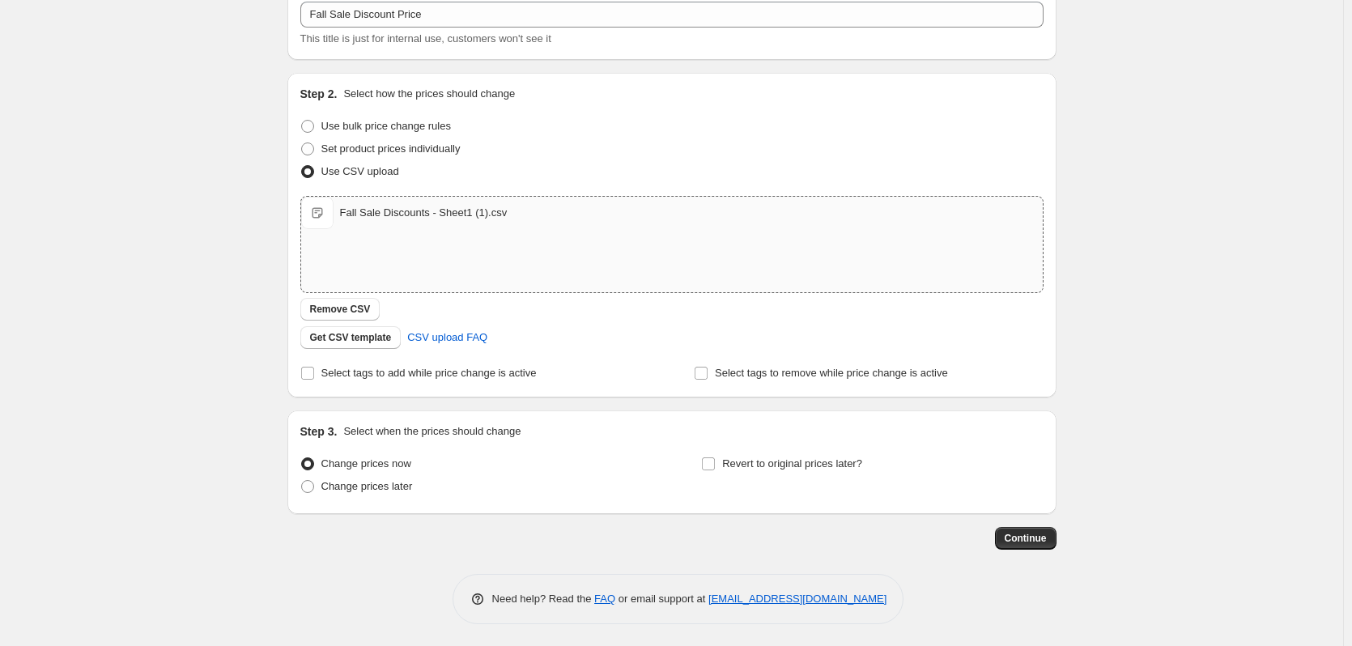
scroll to position [104, 0]
click at [309, 483] on span at bounding box center [307, 484] width 13 height 13
click at [302, 479] on input "Change prices later" at bounding box center [301, 478] width 1 height 1
radio input "true"
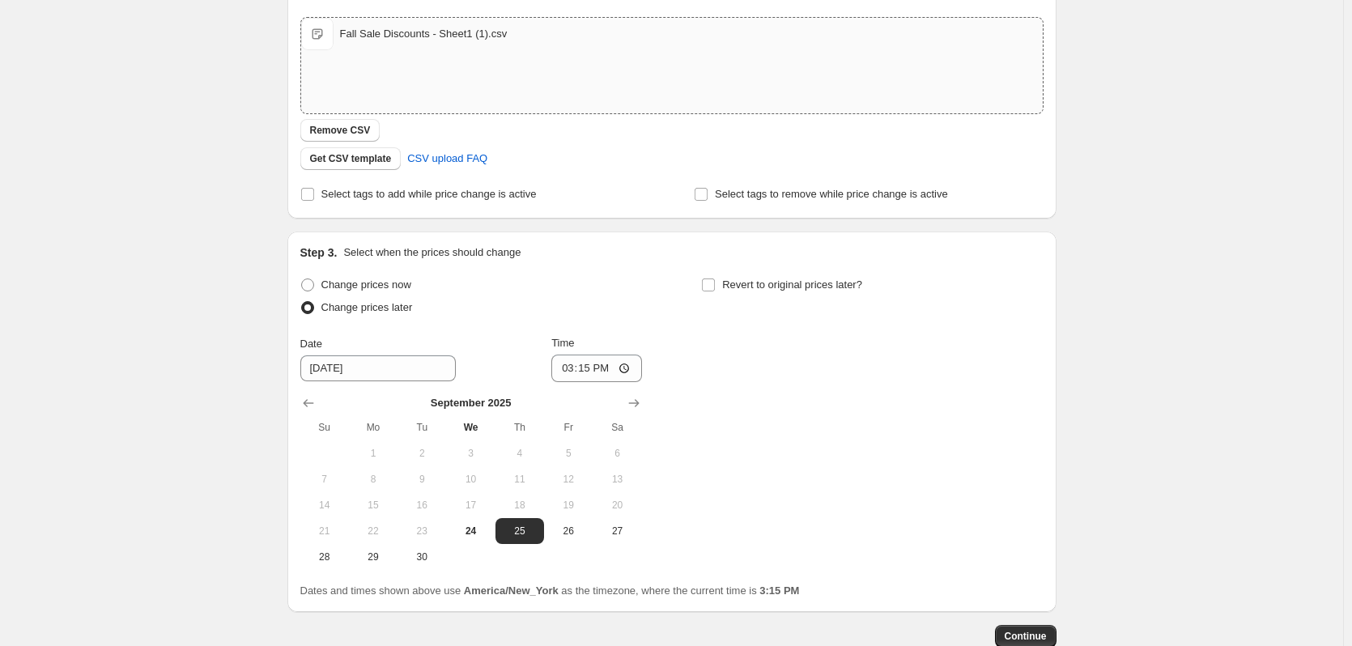
scroll to position [381, 0]
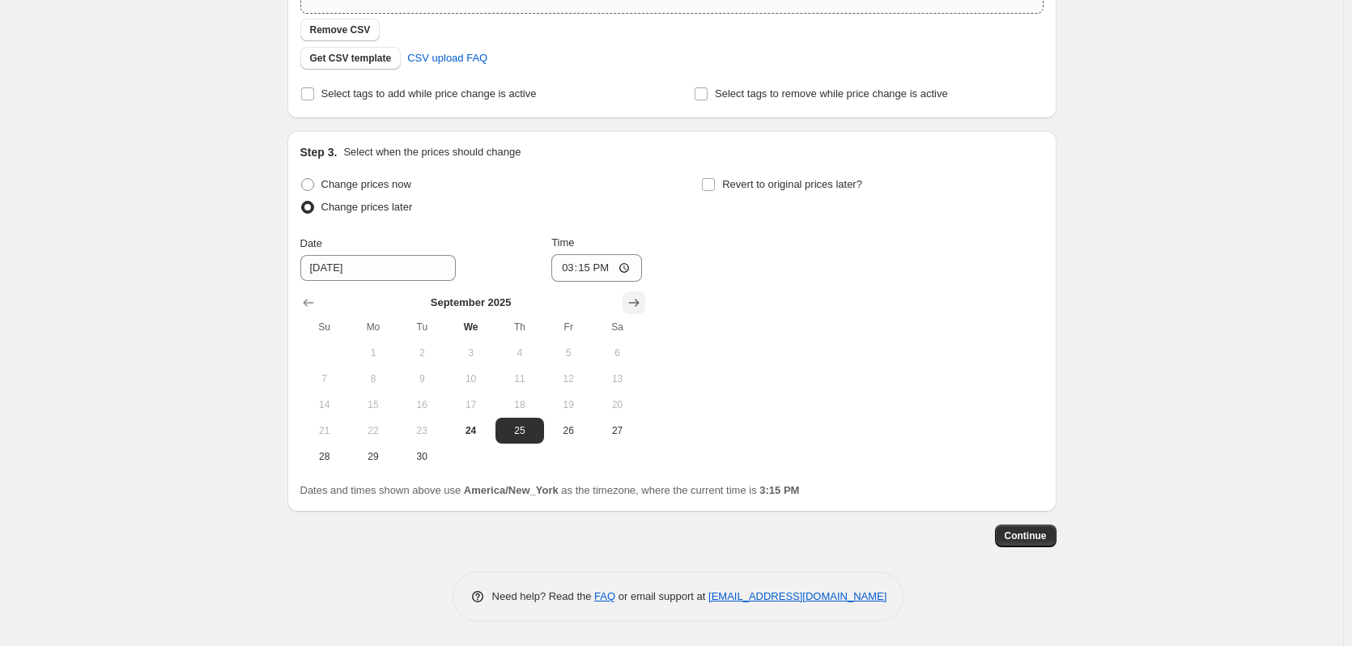
click at [641, 307] on icon "Show next month, October 2025" at bounding box center [634, 303] width 16 height 16
click at [474, 413] on button "15" at bounding box center [470, 405] width 49 height 26
type input "10/15/2025"
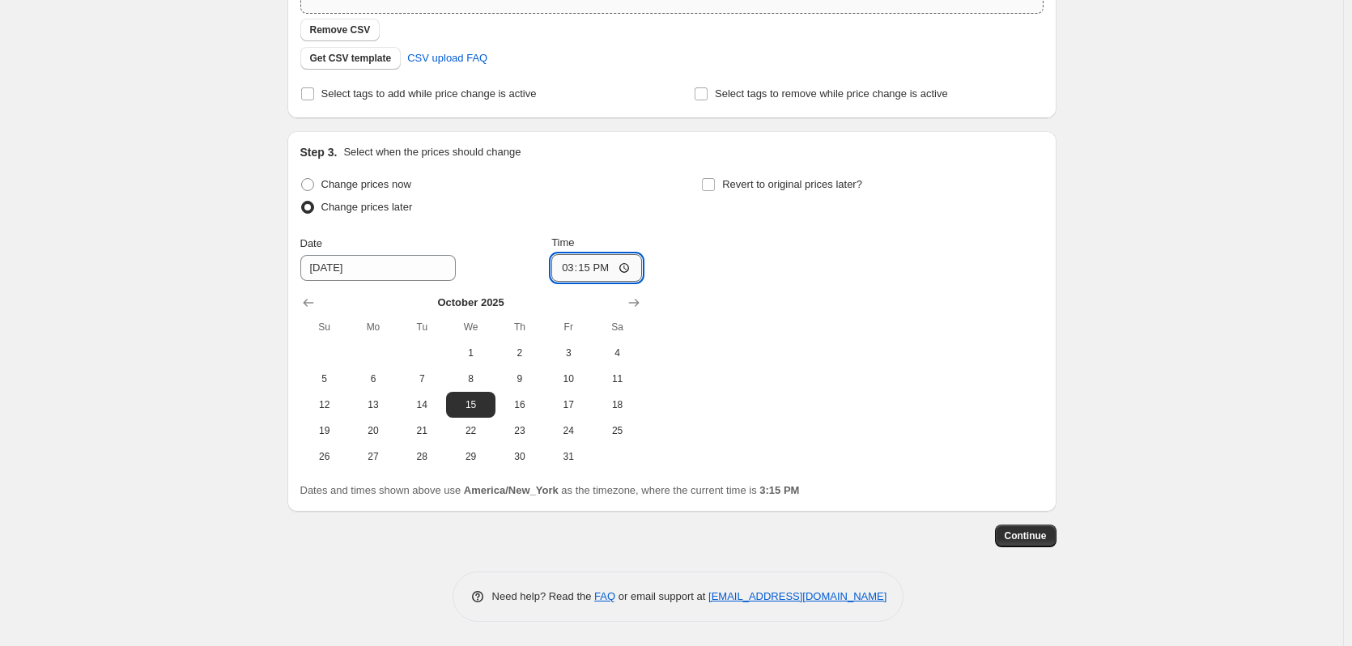
click at [574, 267] on input "15:15" at bounding box center [596, 268] width 91 height 28
type input "09:00"
click at [871, 295] on div "Change prices now Change prices later Date 10/15/2025 Time 09:00 October 2025 S…" at bounding box center [671, 321] width 743 height 296
click at [714, 183] on input "Revert to original prices later?" at bounding box center [708, 184] width 13 height 13
checkbox input "true"
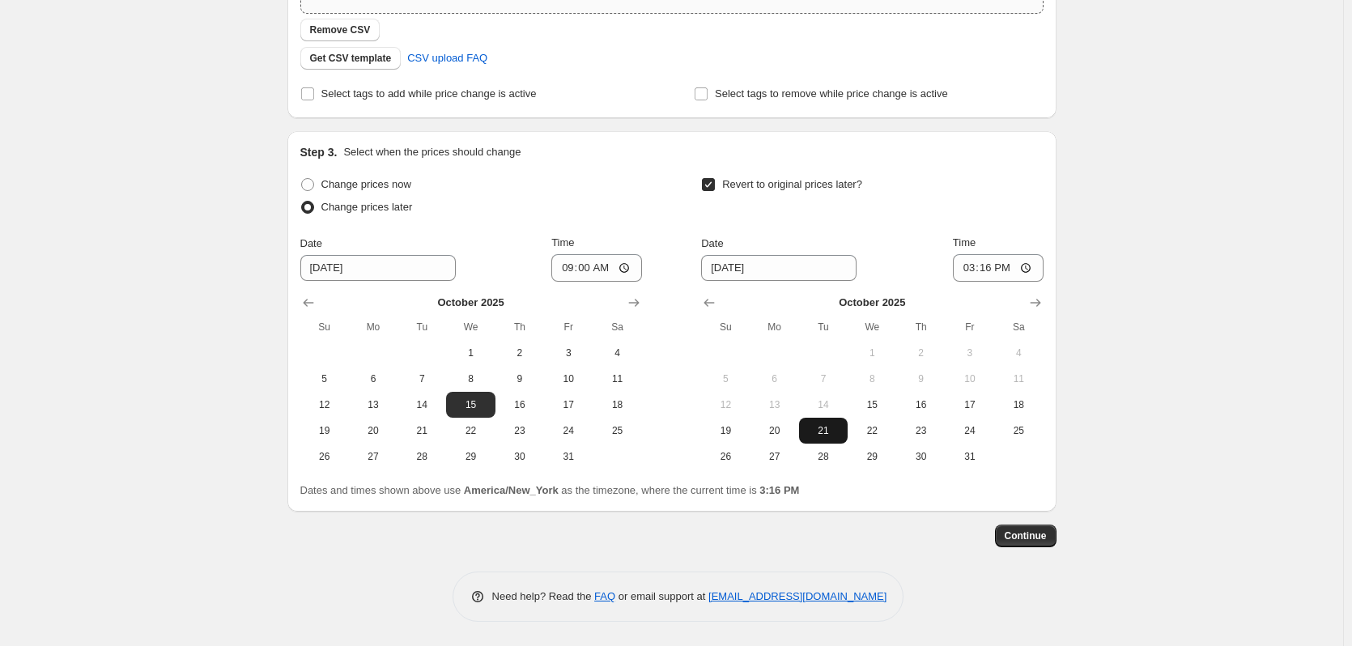
click at [820, 428] on span "21" at bounding box center [824, 430] width 36 height 13
type input "10/21/2025"
click at [969, 266] on input "15:16" at bounding box center [998, 268] width 91 height 28
type input "23:59"
click at [1171, 101] on div "Create new price change job. This page is ready Create new price change job Dra…" at bounding box center [671, 133] width 1343 height 1028
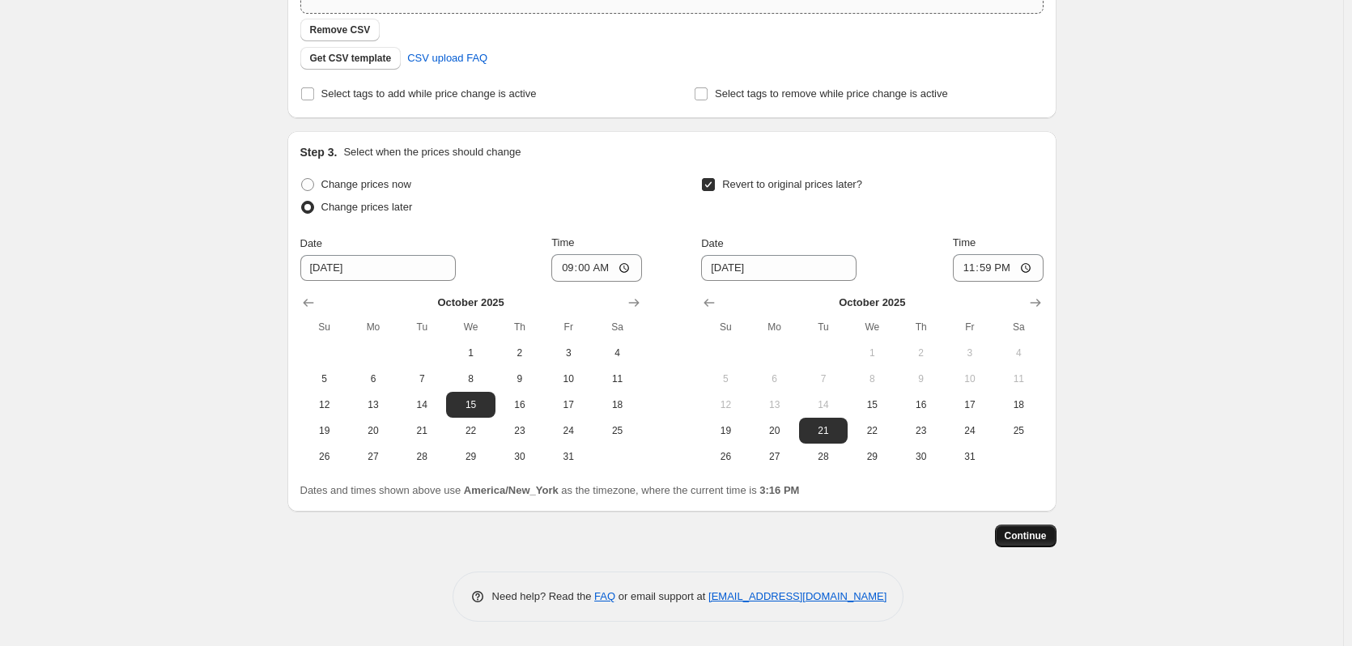
click at [1041, 533] on span "Continue" at bounding box center [1026, 536] width 42 height 13
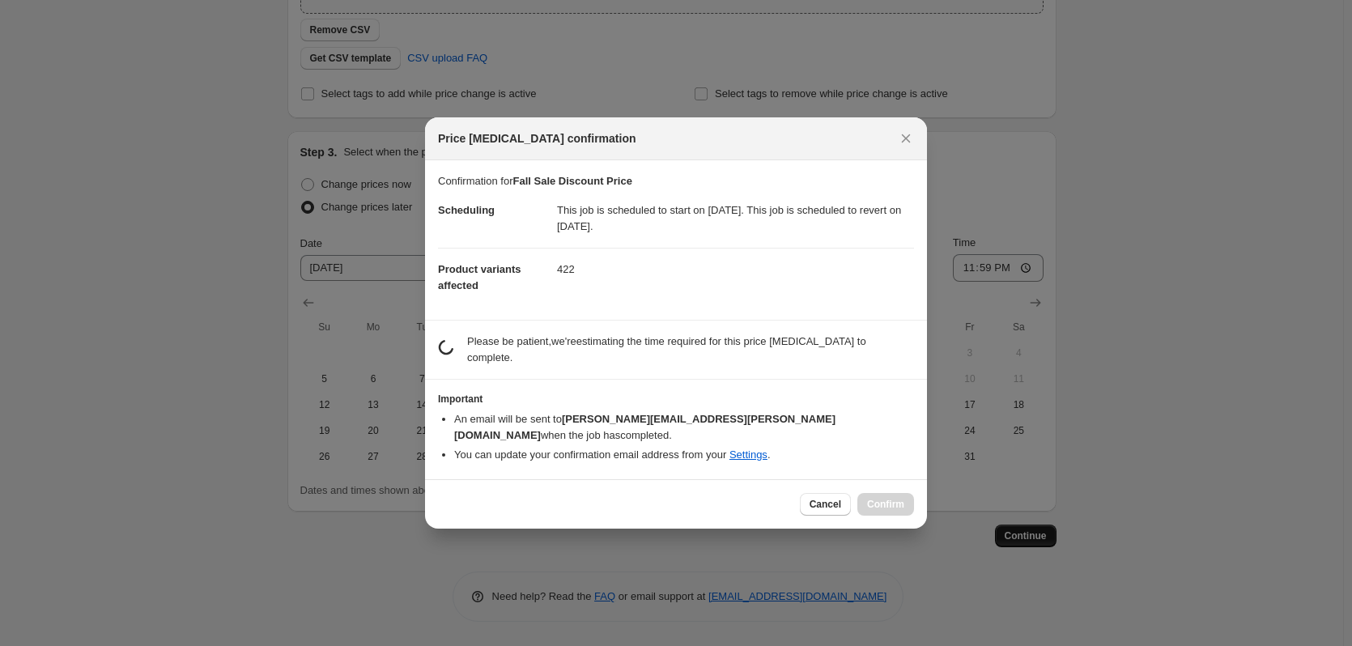
scroll to position [0, 0]
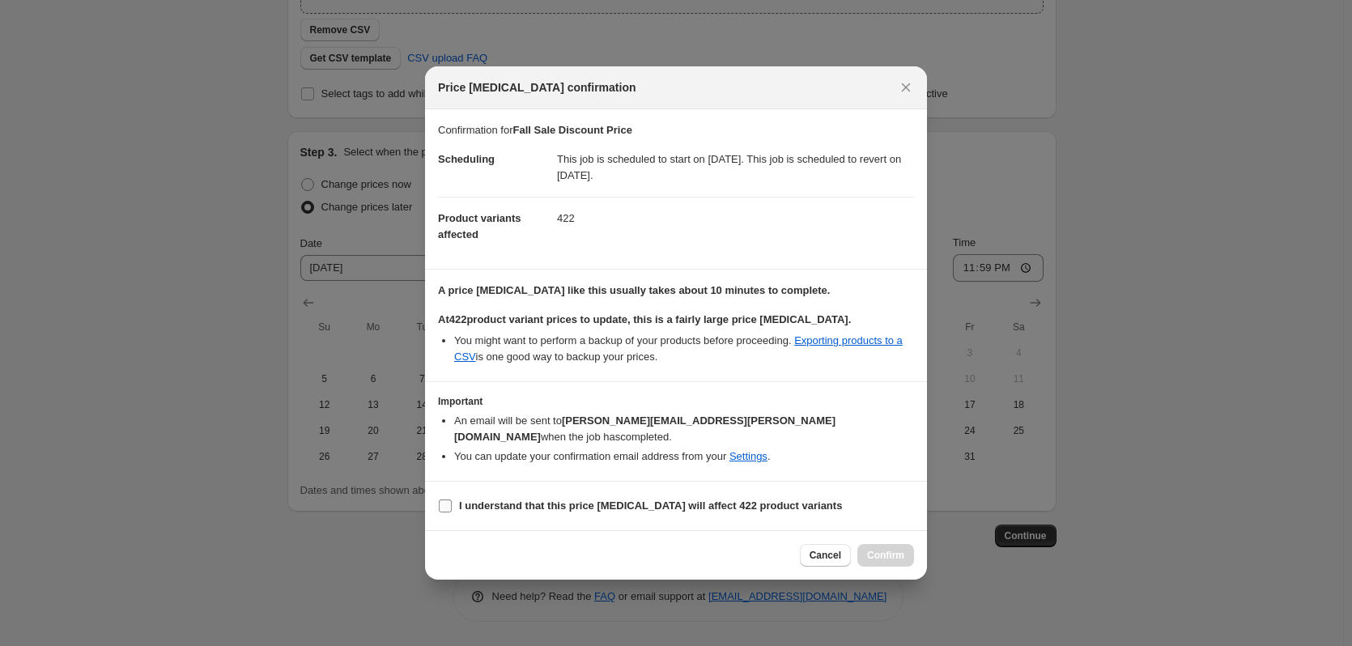
click at [439, 504] on input "I understand that this price change job will affect 422 product variants" at bounding box center [445, 506] width 13 height 13
checkbox input "true"
click at [907, 547] on button "Confirm" at bounding box center [886, 555] width 57 height 23
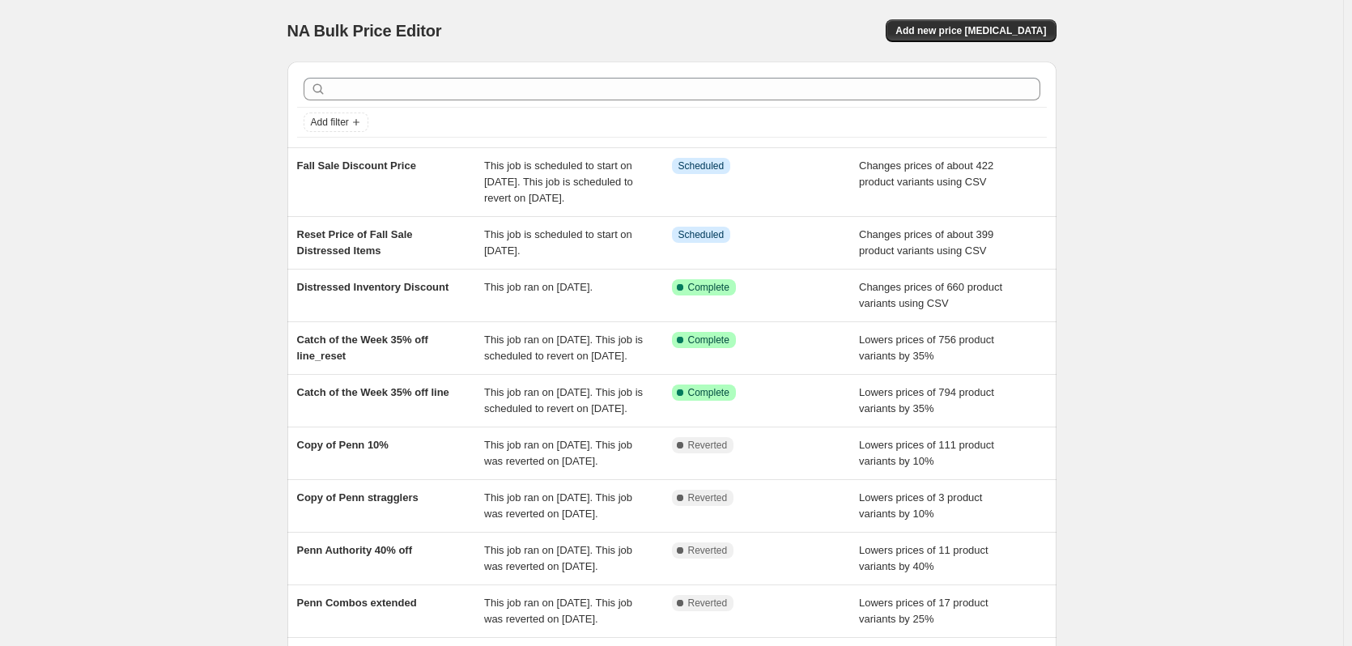
drag, startPoint x: 171, startPoint y: 83, endPoint x: 96, endPoint y: 15, distance: 101.4
click at [171, 83] on div "NA Bulk Price Editor. This page is ready NA Bulk Price Editor Add new price cha…" at bounding box center [671, 425] width 1343 height 850
